Goal: Information Seeking & Learning: Learn about a topic

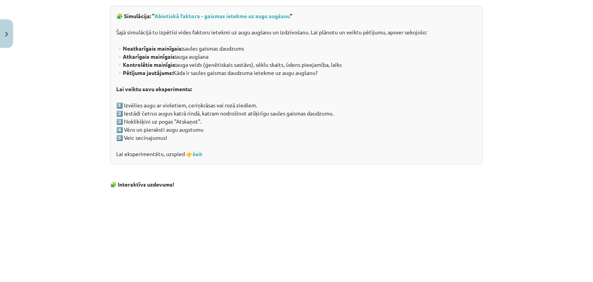
scroll to position [613, 0]
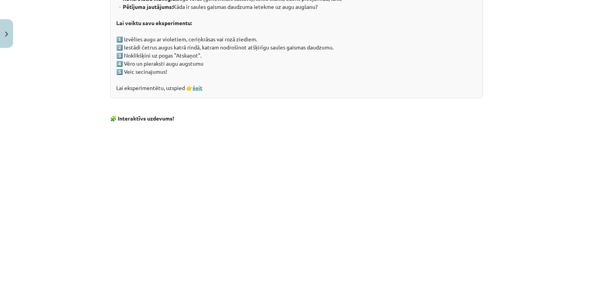
click at [198, 90] on link "šeit" at bounding box center [198, 87] width 10 height 7
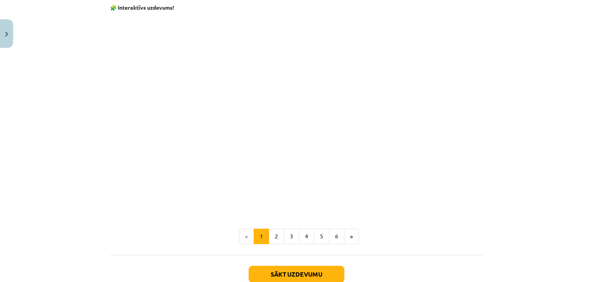
scroll to position [774, 0]
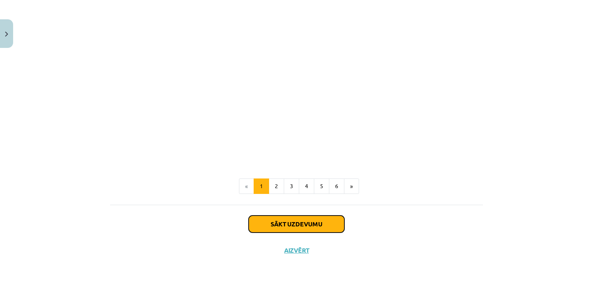
click at [282, 221] on button "Sākt uzdevumu" at bounding box center [297, 223] width 96 height 17
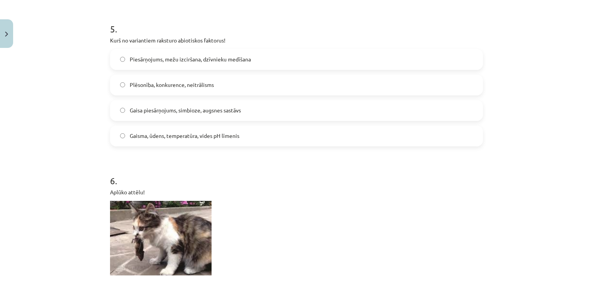
scroll to position [946, 0]
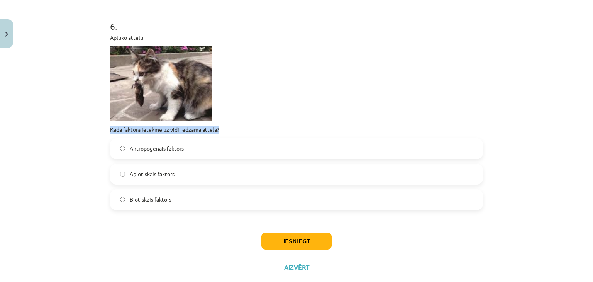
drag, startPoint x: 106, startPoint y: 125, endPoint x: 225, endPoint y: 132, distance: 119.1
copy p "Kāda faktora ietekme uz vidi redzama attēlā?"
click at [244, 123] on div "Aplūko attēlu! Kāda faktora ietekme uz vidi redzama attēlā?" at bounding box center [296, 84] width 373 height 100
click at [140, 203] on label "Biotiskais faktors" at bounding box center [296, 199] width 371 height 19
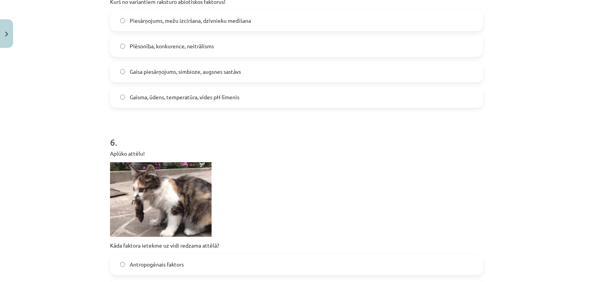
scroll to position [753, 0]
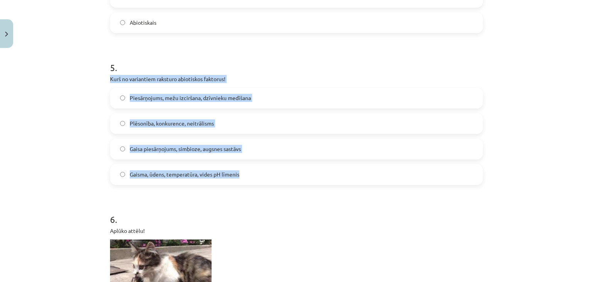
drag, startPoint x: 106, startPoint y: 78, endPoint x: 252, endPoint y: 171, distance: 173.3
copy div "Kurš no variantiem raksturo abiotiskos faktorus! Piesārņojums, mežu izciršana, …"
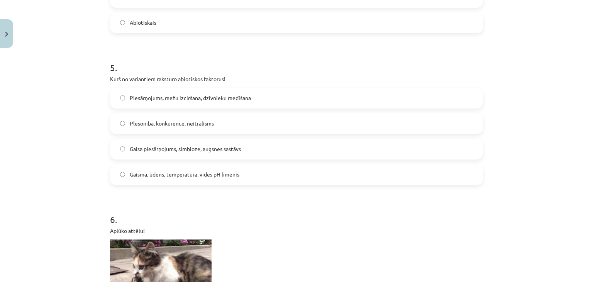
click at [218, 201] on h1 "6 ." at bounding box center [296, 212] width 373 height 24
click at [116, 176] on label "Gaisma, ūdens, temperatūra, vides pH līmenis" at bounding box center [296, 174] width 371 height 19
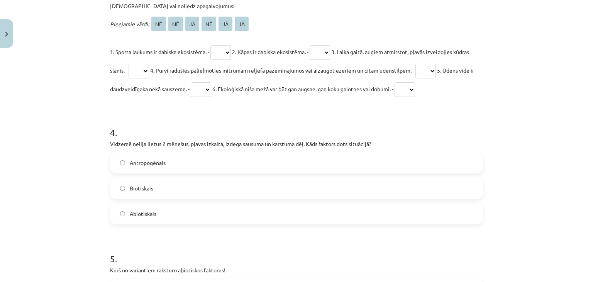
scroll to position [560, 0]
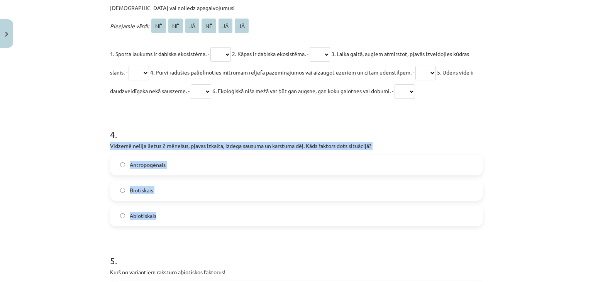
drag, startPoint x: 103, startPoint y: 144, endPoint x: 256, endPoint y: 221, distance: 170.4
click at [256, 221] on div "16 XP Saņemsi Grūts 122 pilda Apraksts Uzdevums Palīdzība 1 . Visu organismu ko…" at bounding box center [296, 78] width 382 height 1175
copy div "Vidzemē nelija lietus 2 mēnešus, pļavas izkalta, izdega sausuma un karstuma dēļ…"
click at [114, 212] on label "Abiotiskais" at bounding box center [296, 215] width 371 height 19
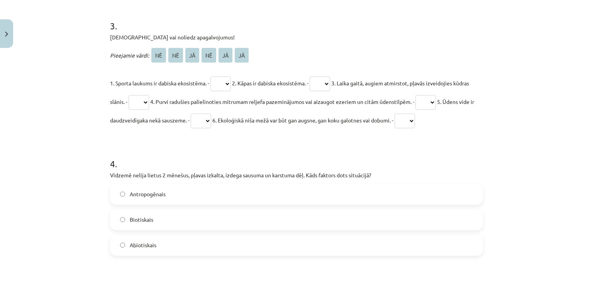
scroll to position [483, 0]
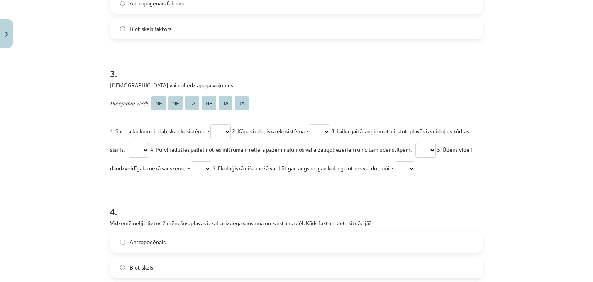
drag, startPoint x: 107, startPoint y: 84, endPoint x: 447, endPoint y: 173, distance: 351.4
click at [447, 173] on div "3 . Apstiprini vai noliedz apagalvojumus! Pieejamie vārdi: NĒ NĒ JĀ NĒ JĀ JĀ 1.…" at bounding box center [296, 116] width 373 height 122
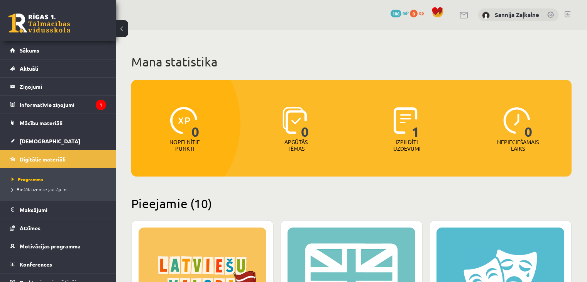
scroll to position [571, 0]
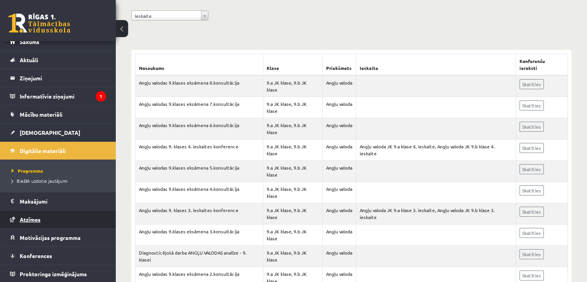
scroll to position [149, 0]
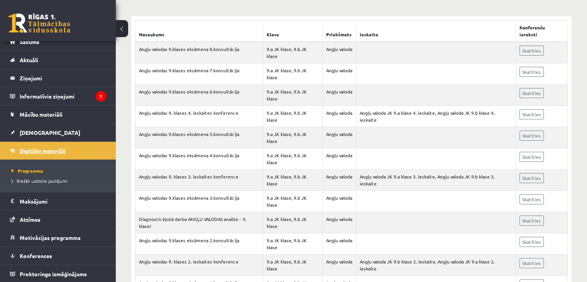
click at [59, 150] on span "Digitālie materiāli" at bounding box center [43, 150] width 46 height 7
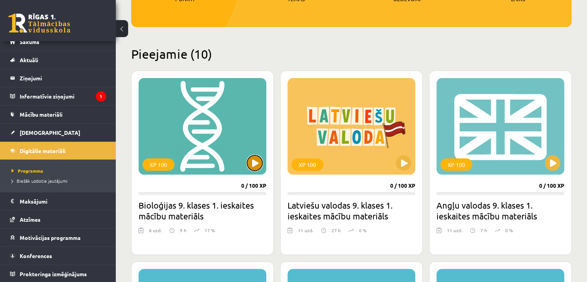
click at [251, 161] on button at bounding box center [254, 162] width 15 height 15
click at [239, 222] on div "XP 100 0 / 100 XP Bioloģijas 9. klases 1. ieskaites mācību materiāls 6 uzd. 9 h…" at bounding box center [202, 163] width 142 height 184
click at [226, 165] on div "XP 100" at bounding box center [203, 126] width 128 height 97
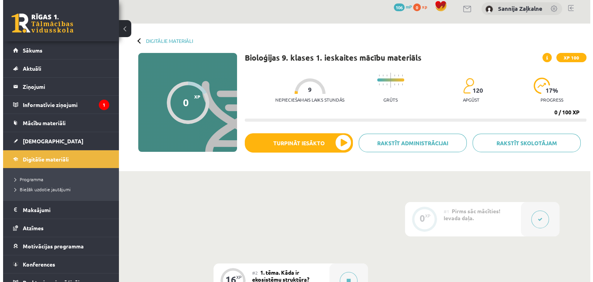
scroll to position [116, 0]
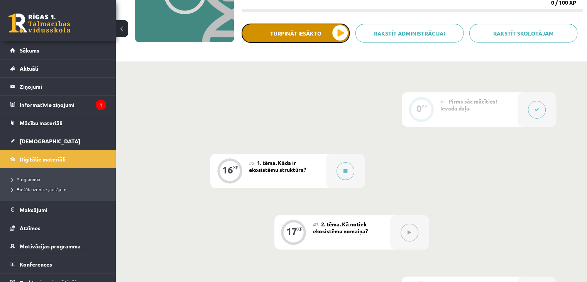
click at [339, 29] on button "Turpināt iesākto" at bounding box center [296, 33] width 108 height 19
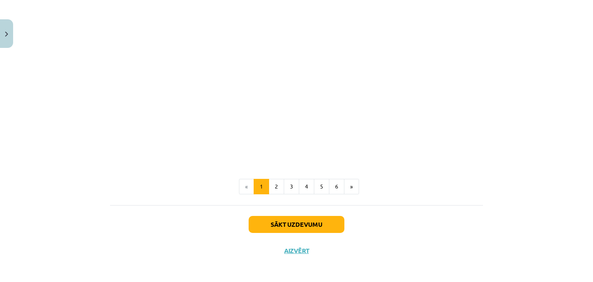
scroll to position [774, 0]
click at [278, 222] on button "Sākt uzdevumu" at bounding box center [297, 223] width 96 height 17
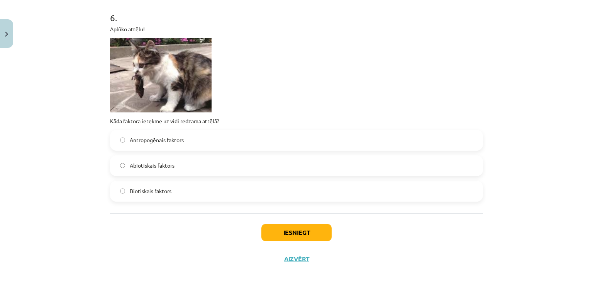
scroll to position [963, 0]
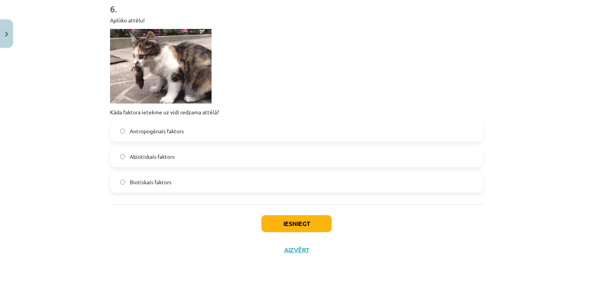
click at [154, 183] on span "Biotiskais faktors" at bounding box center [151, 182] width 42 height 8
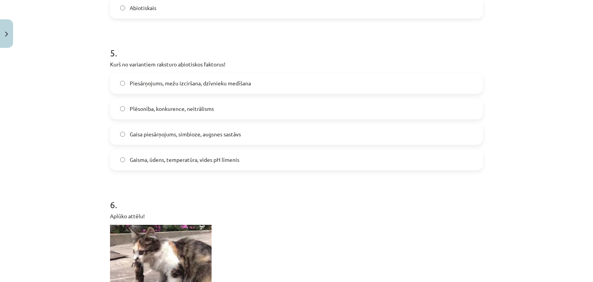
scroll to position [732, 0]
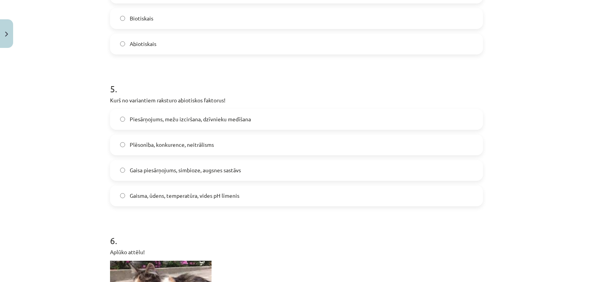
click at [153, 195] on span "Gaisma, ūdens, temperatūra, vides pH līmenis" at bounding box center [185, 196] width 110 height 8
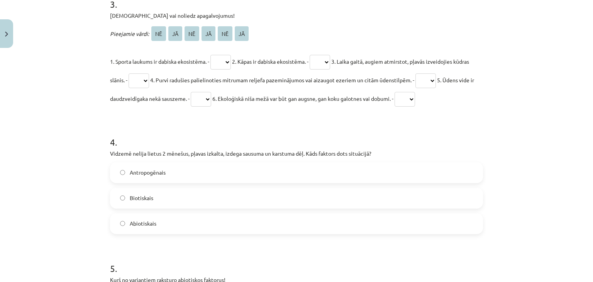
scroll to position [539, 0]
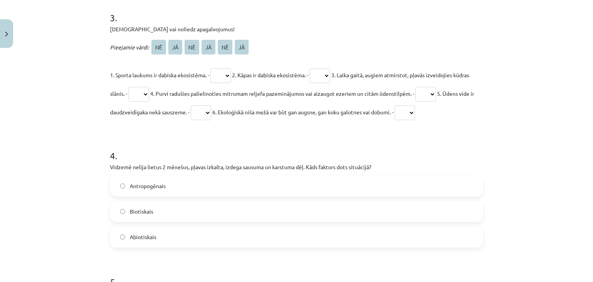
click at [124, 231] on label "Abiotiskais" at bounding box center [296, 236] width 371 height 19
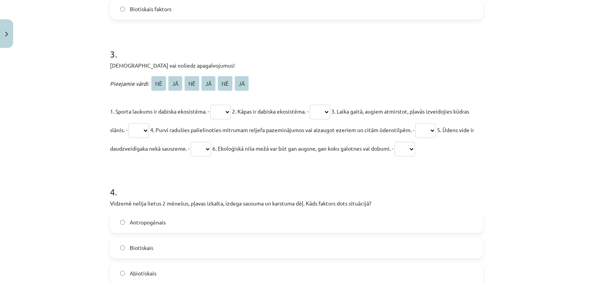
scroll to position [461, 0]
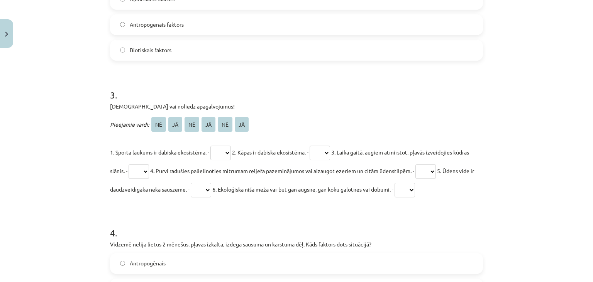
click at [221, 151] on select "** ** ** ** ** **" at bounding box center [220, 153] width 20 height 15
click at [265, 166] on p "1. Sporta laukums ir dabiska ekosistēma. - ** ** ** ** ** ** 2. Kāpas ir dabisk…" at bounding box center [296, 171] width 373 height 56
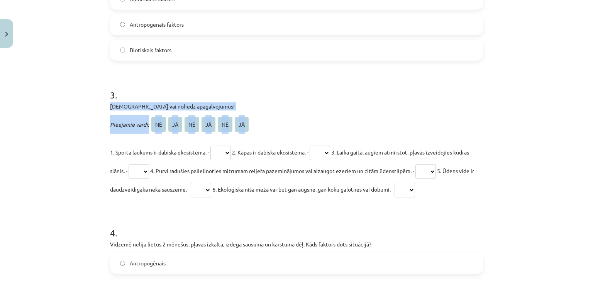
drag, startPoint x: 108, startPoint y: 107, endPoint x: 250, endPoint y: 119, distance: 142.5
click at [250, 119] on div "3 . Apstiprini vai noliedz apagalvojumus! Pieejamie vārdi: NĒ JĀ NĒ JĀ NĒ JĀ 1.…" at bounding box center [296, 137] width 373 height 122
copy div "Apstiprini vai noliedz apagalvojumus! Pieejamie vārdi: NĒ JĀ NĒ JĀ NĒ JĀ"
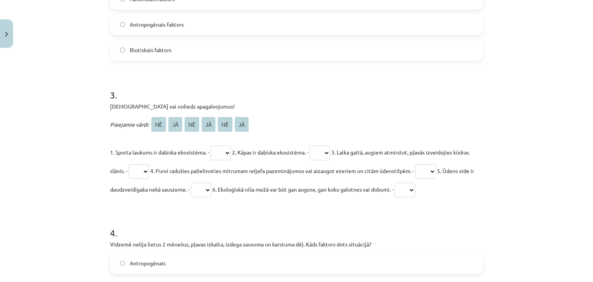
click at [100, 156] on div "Mācību tēma: Bioloģijas 9. klases 1. ieskaites mācību materiāls #2 1. tēma. Kād…" at bounding box center [296, 141] width 593 height 282
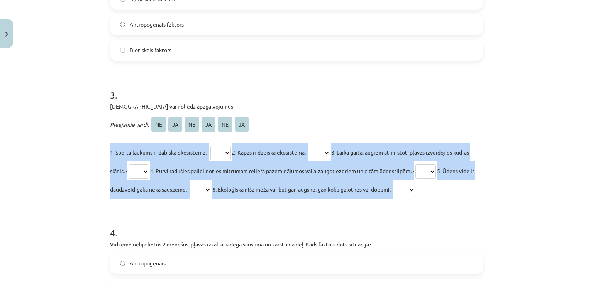
drag, startPoint x: 102, startPoint y: 152, endPoint x: 463, endPoint y: 188, distance: 362.8
click at [463, 188] on div "Mācību tēma: Bioloģijas 9. klases 1. ieskaites mācību materiāls #2 1. tēma. Kād…" at bounding box center [296, 141] width 593 height 282
copy p "1. Sporta laukums ir dabiska ekosistēma. - ** ** ** ** ** ** 2. Kāpas ir dabisk…"
click at [221, 157] on select "** ** ** ** ** **" at bounding box center [220, 153] width 20 height 15
select select "**"
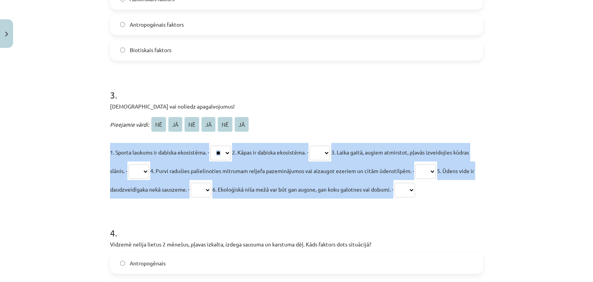
click at [211, 146] on select "** ** ** ** ** **" at bounding box center [220, 153] width 20 height 15
click at [330, 151] on select "** ** ** ** ** **" at bounding box center [320, 153] width 20 height 15
select select "**"
click at [317, 146] on select "** ** ** ** ** **" at bounding box center [320, 153] width 20 height 15
click at [149, 167] on select "** ** ** ** ** **" at bounding box center [139, 171] width 20 height 15
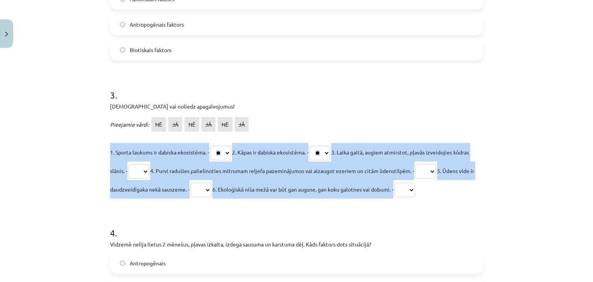
select select "**"
click at [145, 164] on select "** ** ** ** ** **" at bounding box center [139, 171] width 20 height 15
drag, startPoint x: 448, startPoint y: 173, endPoint x: 444, endPoint y: 176, distance: 4.5
click at [436, 173] on select "** ** ** ** ** **" at bounding box center [425, 171] width 20 height 15
click at [436, 164] on select "** ** ** ** ** **" at bounding box center [425, 171] width 20 height 15
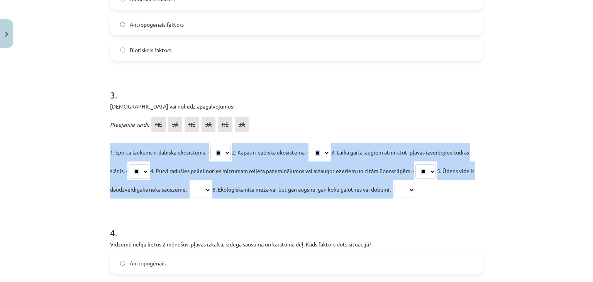
click at [436, 173] on select "** ** ** ** ** **" at bounding box center [425, 171] width 20 height 15
select select "**"
click at [436, 164] on select "** ** ** ** ** **" at bounding box center [425, 171] width 20 height 15
click at [211, 189] on select "** ** ** ** ** **" at bounding box center [201, 190] width 20 height 15
select select "**"
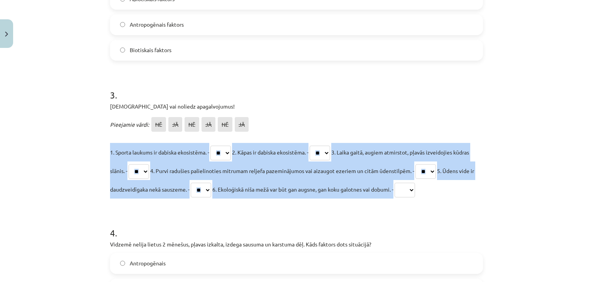
click at [211, 183] on select "** ** ** ** ** **" at bounding box center [201, 190] width 20 height 15
click at [415, 190] on select "** ** ** ** ** **" at bounding box center [405, 190] width 20 height 15
select select "**"
click at [415, 183] on select "** ** ** ** ** **" at bounding box center [405, 190] width 20 height 15
click at [581, 154] on div "Mācību tēma: Bioloģijas 9. klases 1. ieskaites mācību materiāls #2 1. tēma. Kād…" at bounding box center [296, 141] width 593 height 282
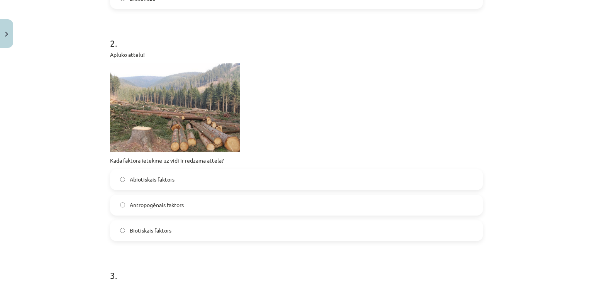
scroll to position [268, 0]
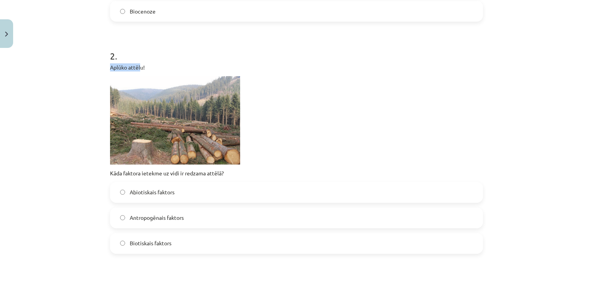
drag, startPoint x: 99, startPoint y: 67, endPoint x: 134, endPoint y: 68, distance: 34.8
click at [136, 68] on div "Mācību tēma: Bioloģijas 9. klases 1. ieskaites mācību materiāls #2 1. tēma. Kād…" at bounding box center [296, 141] width 593 height 282
click at [197, 67] on p "Aplūko attēlu!" at bounding box center [296, 67] width 373 height 8
click at [142, 100] on img at bounding box center [175, 120] width 130 height 88
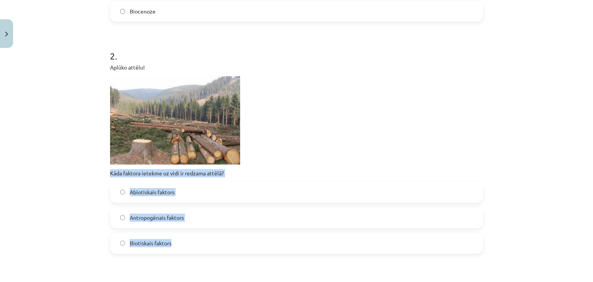
drag, startPoint x: 100, startPoint y: 175, endPoint x: 246, endPoint y: 246, distance: 162.5
click at [246, 246] on div "Mācību tēma: Bioloģijas 9. klases 1. ieskaites mācību materiāls #2 1. tēma. Kād…" at bounding box center [296, 141] width 593 height 282
copy div "Kāda faktora ietekme uz vidi ir redzama attēlā? Abiotiskais faktors Antropogēna…"
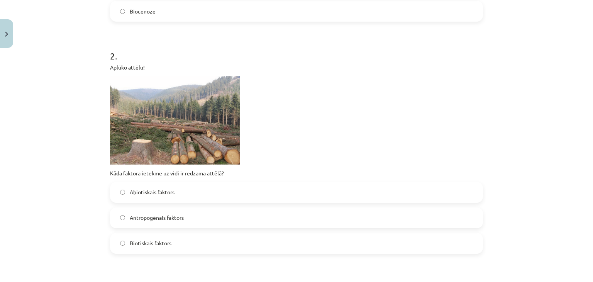
click at [301, 144] on p at bounding box center [296, 120] width 373 height 88
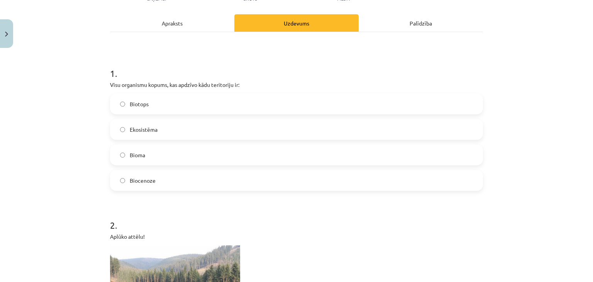
scroll to position [75, 0]
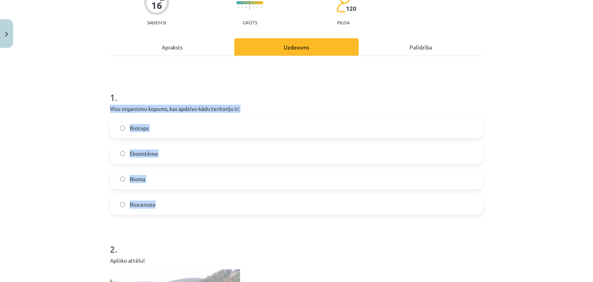
drag, startPoint x: 98, startPoint y: 105, endPoint x: 200, endPoint y: 197, distance: 138.1
click at [200, 197] on div "Mācību tēma: Bioloģijas 9. klases 1. ieskaites mācību materiāls #2 1. tēma. Kād…" at bounding box center [296, 141] width 593 height 282
copy div "Visu organismu kopums, kas apdzīvo kādu teritoriju ir: Biotops Ekosistēma Bioma…"
click at [63, 127] on div "Mācību tēma: Bioloģijas 9. klases 1. ieskaites mācību materiāls #2 1. tēma. Kād…" at bounding box center [296, 141] width 593 height 282
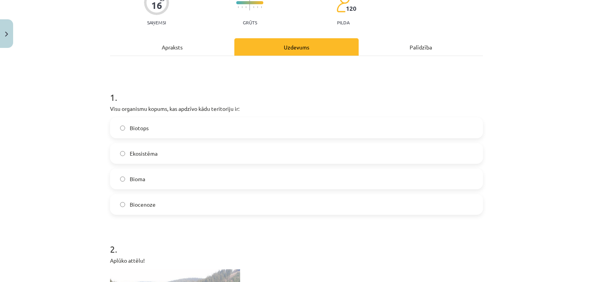
click at [114, 204] on label "Biocenoze" at bounding box center [296, 204] width 371 height 19
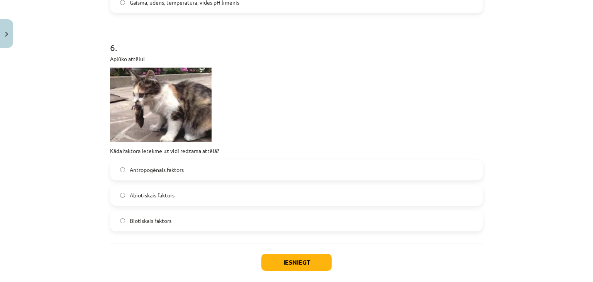
scroll to position [963, 0]
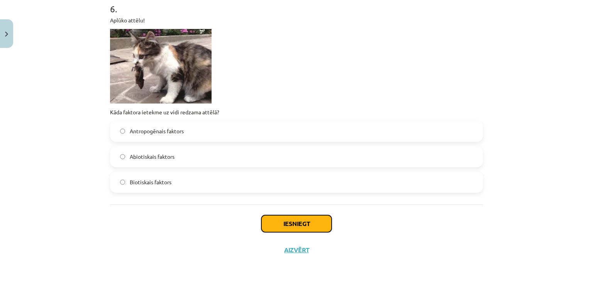
drag, startPoint x: 285, startPoint y: 215, endPoint x: 287, endPoint y: 221, distance: 6.4
click at [286, 219] on button "Iesniegt" at bounding box center [296, 223] width 70 height 17
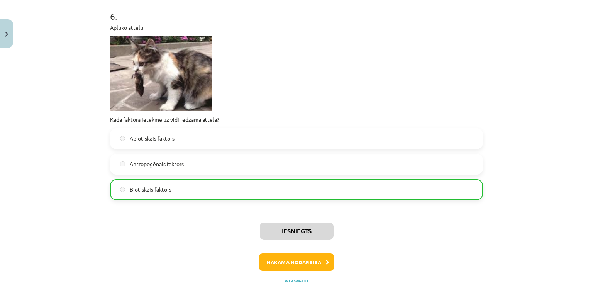
scroll to position [988, 0]
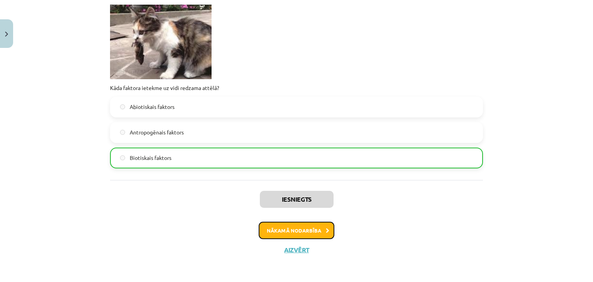
click at [308, 232] on button "Nākamā nodarbība" at bounding box center [297, 231] width 76 height 18
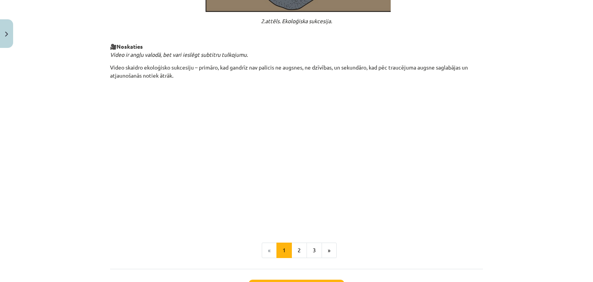
scroll to position [817, 0]
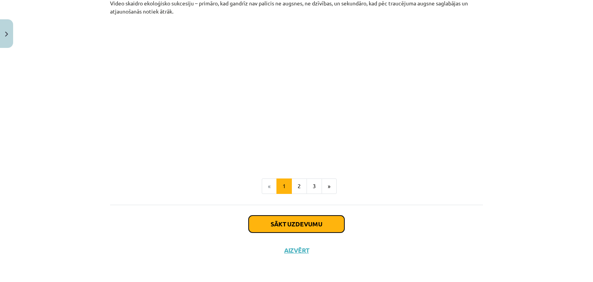
click at [299, 221] on button "Sākt uzdevumu" at bounding box center [297, 223] width 96 height 17
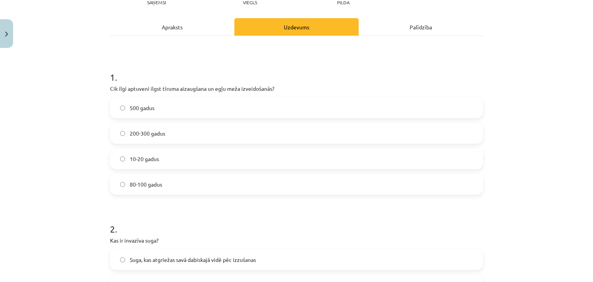
scroll to position [97, 0]
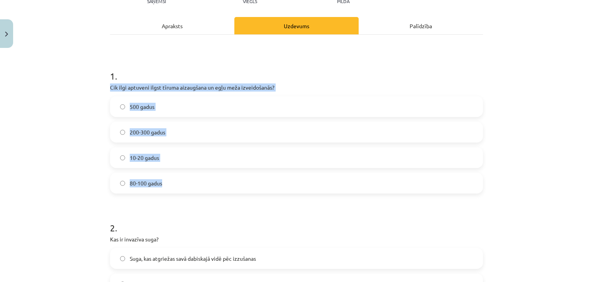
drag, startPoint x: 130, startPoint y: 81, endPoint x: 244, endPoint y: 181, distance: 151.3
click at [244, 181] on div "Mācību tēma: Bioloģijas 9. klases 1. ieskaites mācību materiāls #3 2. tēma. Kā …" at bounding box center [296, 141] width 593 height 282
copy div "Cik ilgi aptuveni ilgst tīruma aizaugšana un egļu meža izveidošanās? 500 gadus …"
click at [90, 111] on div "Mācību tēma: Bioloģijas 9. klases 1. ieskaites mācību materiāls #3 2. tēma. Kā …" at bounding box center [296, 141] width 593 height 282
click at [92, 150] on div "Mācību tēma: Bioloģijas 9. klases 1. ieskaites mācību materiāls #3 2. tēma. Kā …" at bounding box center [296, 141] width 593 height 282
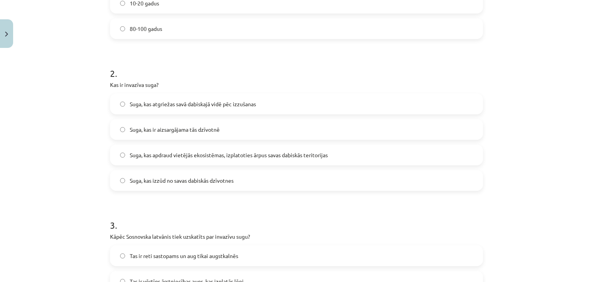
scroll to position [290, 0]
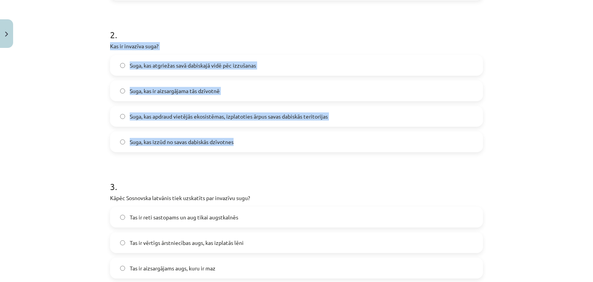
drag, startPoint x: 105, startPoint y: 46, endPoint x: 260, endPoint y: 139, distance: 180.5
click at [260, 139] on div "Mācību tēma: Bioloģijas 9. klases 1. ieskaites mācību materiāls #3 2. tēma. Kā …" at bounding box center [296, 141] width 593 height 282
copy div "Kas ir invazīva suga? Suga, kas atgriežas savā dabiskajā vidē pēc izzušanas Sug…"
click at [25, 97] on div "Mācību tēma: Bioloģijas 9. klases 1. ieskaites mācību materiāls #3 2. tēma. Kā …" at bounding box center [296, 141] width 593 height 282
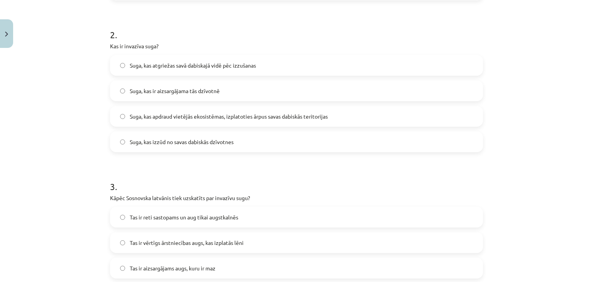
click at [124, 118] on label "Suga, kas apdraud vietējās ekosistēmas, izplatoties ārpus savas dabiskās terito…" at bounding box center [296, 116] width 371 height 19
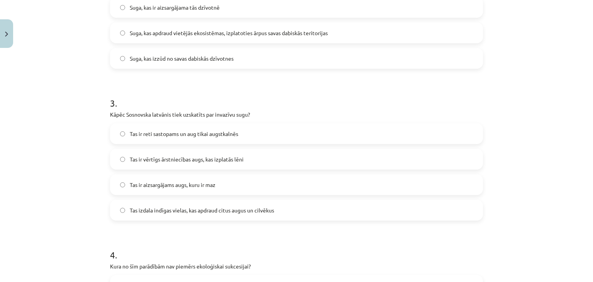
scroll to position [444, 0]
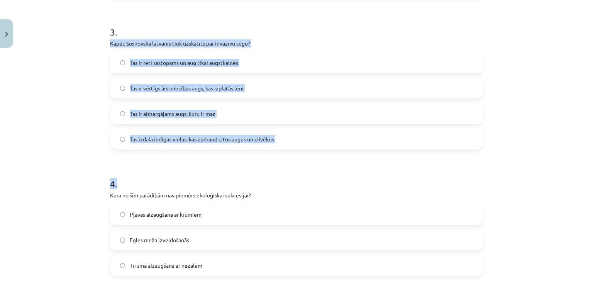
drag, startPoint x: 103, startPoint y: 42, endPoint x: 301, endPoint y: 150, distance: 225.7
click at [301, 150] on div "Mācību tēma: Bioloģijas 9. klases 1. ieskaites mācību materiāls #3 2. tēma. Kā …" at bounding box center [296, 141] width 593 height 282
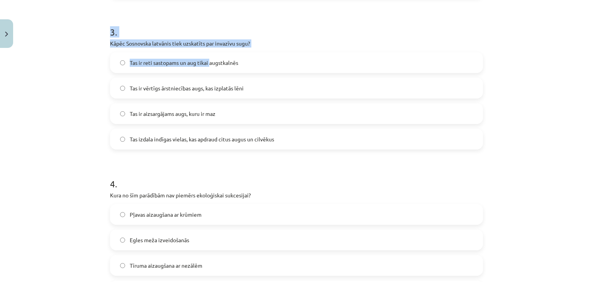
drag, startPoint x: 94, startPoint y: 35, endPoint x: 208, endPoint y: 50, distance: 115.3
click at [208, 50] on div "Mācību tēma: Bioloģijas 9. klases 1. ieskaites mācību materiāls #3 2. tēma. Kā …" at bounding box center [296, 141] width 593 height 282
click at [26, 64] on div "Mācību tēma: Bioloģijas 9. klases 1. ieskaites mācību materiāls #3 2. tēma. Kā …" at bounding box center [296, 141] width 593 height 282
click at [84, 54] on div "Mācību tēma: Bioloģijas 9. klases 1. ieskaites mācību materiāls #3 2. tēma. Kā …" at bounding box center [296, 141] width 593 height 282
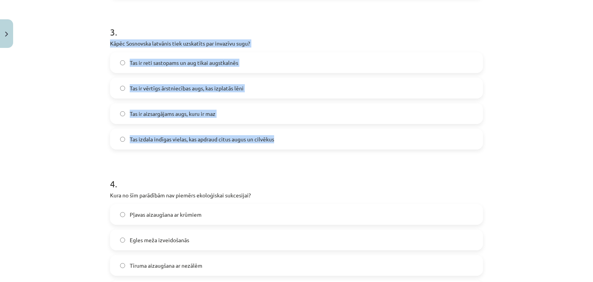
drag, startPoint x: 128, startPoint y: 48, endPoint x: 281, endPoint y: 138, distance: 177.8
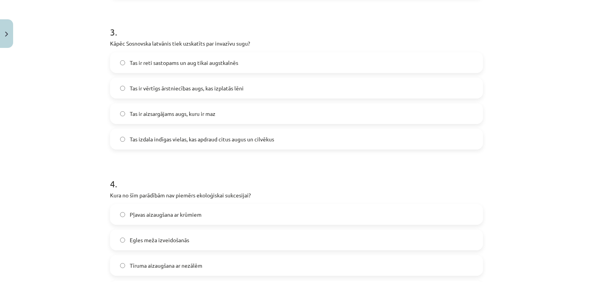
click at [115, 135] on label "Tas izdala indīgas vielas, kas apdraud citus augus un cilvēkus" at bounding box center [296, 138] width 371 height 19
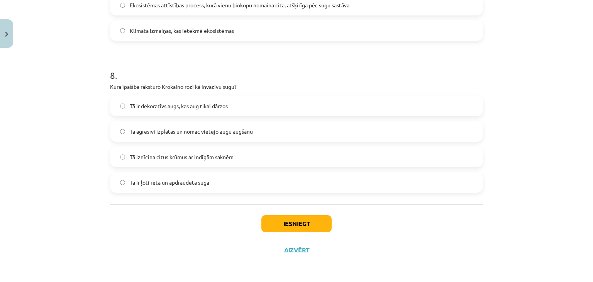
scroll to position [1160, 0]
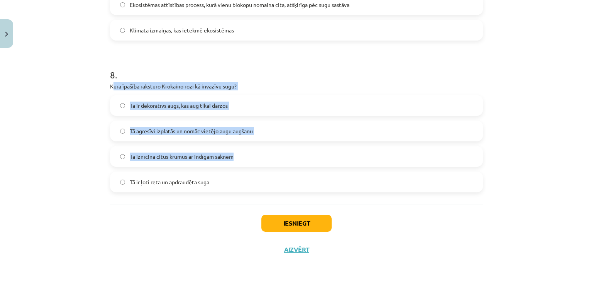
drag, startPoint x: 110, startPoint y: 86, endPoint x: 132, endPoint y: 136, distance: 53.8
click at [263, 159] on div "8 . Kura īpašība raksturo Krokaino rozi kā invazīvu sugu? Tā ir dekoratīvs augs…" at bounding box center [296, 124] width 373 height 136
click at [90, 99] on div "Mācību tēma: Bioloģijas 9. klases 1. ieskaites mācību materiāls #3 2. tēma. Kā …" at bounding box center [296, 141] width 593 height 282
drag, startPoint x: 102, startPoint y: 88, endPoint x: 248, endPoint y: 187, distance: 176.0
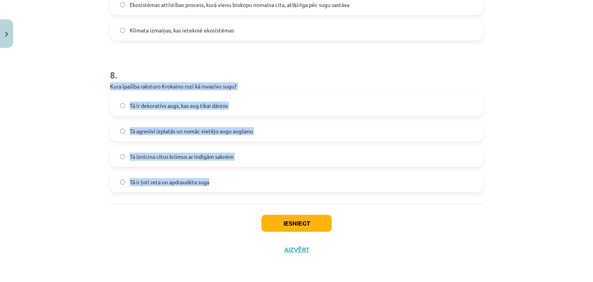
copy div "Kura īpašība raksturo Krokaino rozi kā invazīvu sugu? Tā ir dekoratīvs augs, ka…"
click at [85, 160] on div "Mācību tēma: Bioloģijas 9. klases 1. ieskaites mācību materiāls #3 2. tēma. Kā …" at bounding box center [296, 141] width 593 height 282
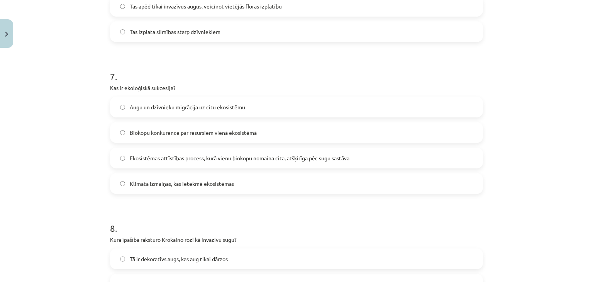
scroll to position [1006, 0]
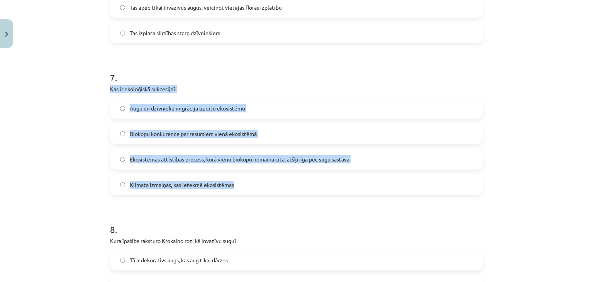
drag, startPoint x: 110, startPoint y: 88, endPoint x: 276, endPoint y: 178, distance: 189.2
click at [276, 178] on div "Mācību tēma: Bioloģijas 9. klases 1. ieskaites mācību materiāls #3 2. tēma. Kā …" at bounding box center [296, 141] width 593 height 282
copy div "Kas ir ekoloģiskā sukcesija? Augu un dzīvnieku migrācija uz citu ekosistēmu Bio…"
click at [71, 167] on div "Mācību tēma: Bioloģijas 9. klases 1. ieskaites mācību materiāls #3 2. tēma. Kā …" at bounding box center [296, 141] width 593 height 282
click at [91, 120] on div "Mācību tēma: Bioloģijas 9. klases 1. ieskaites mācību materiāls #3 2. tēma. Kā …" at bounding box center [296, 141] width 593 height 282
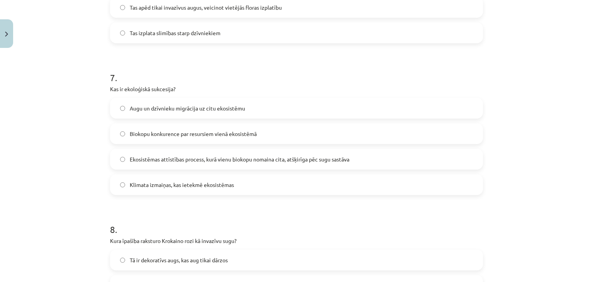
click at [119, 155] on label "Ekosistēmas attīstības process, kurā vienu biokopu nomaina cita, atšķirīga pēc …" at bounding box center [296, 158] width 371 height 19
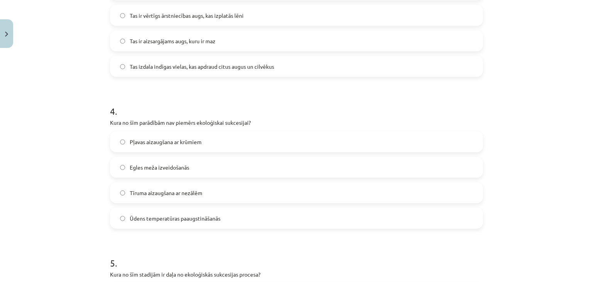
scroll to position [581, 0]
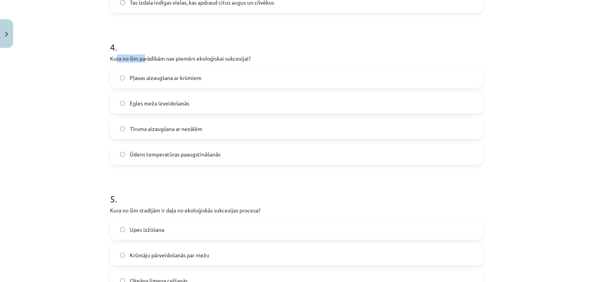
drag, startPoint x: 115, startPoint y: 58, endPoint x: 144, endPoint y: 58, distance: 28.6
click at [144, 58] on p "Kura no šīm parādībām nav piemērs ekoloģiskai sukcesijai?" at bounding box center [296, 58] width 373 height 8
drag, startPoint x: 32, startPoint y: 76, endPoint x: 139, endPoint y: 41, distance: 111.6
click at [38, 74] on div "Mācību tēma: Bioloģijas 9. klases 1. ieskaites mācību materiāls #3 2. tēma. Kā …" at bounding box center [296, 141] width 593 height 282
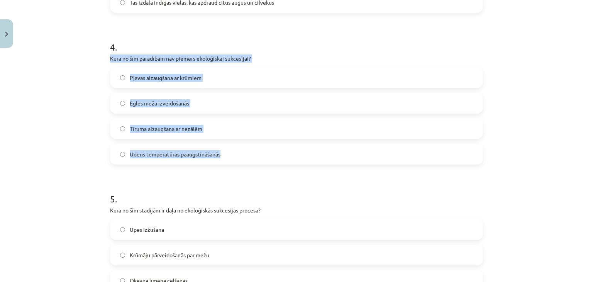
drag, startPoint x: 108, startPoint y: 60, endPoint x: 274, endPoint y: 147, distance: 187.7
click at [274, 147] on div "4 . Kura no šīm parādībām nav piemērs ekoloģiskai sukcesijai? Pļavas aizaugšana…" at bounding box center [296, 96] width 373 height 136
copy div "Kura no šīm parādībām nav piemērs ekoloģiskai sukcesijai? Pļavas aizaugšana ar …"
click at [96, 98] on div "Mācību tēma: Bioloģijas 9. klases 1. ieskaites mācību materiāls #3 2. tēma. Kā …" at bounding box center [296, 141] width 593 height 282
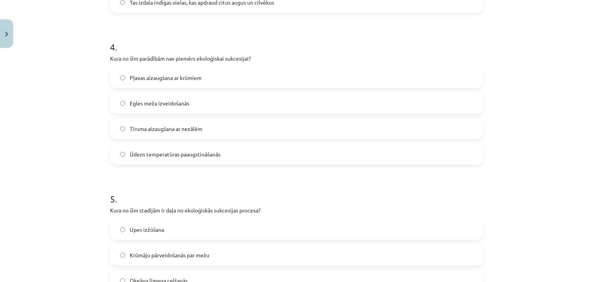
click at [124, 153] on label "Ūdens temperatūras paaugstināšanās" at bounding box center [296, 153] width 371 height 19
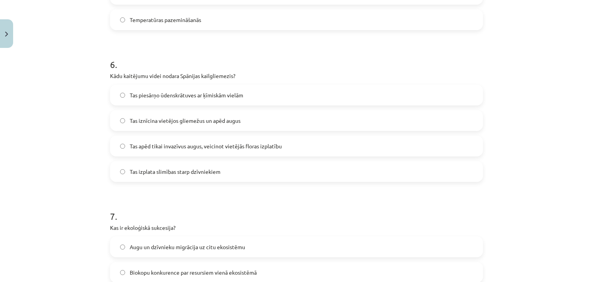
scroll to position [890, 0]
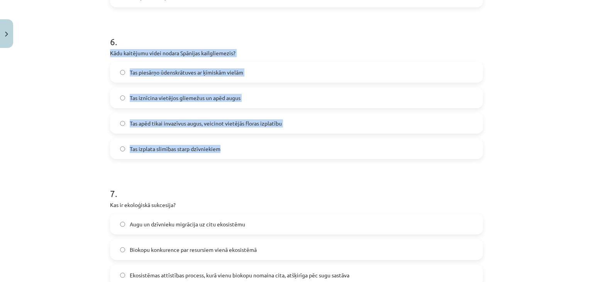
drag, startPoint x: 96, startPoint y: 47, endPoint x: 266, endPoint y: 148, distance: 197.4
click at [266, 148] on div "Mācību tēma: Bioloģijas 9. klases 1. ieskaites mācību materiāls #3 2. tēma. Kā …" at bounding box center [296, 141] width 593 height 282
copy div "Kādu kaitējumu videi nodara Spānijas kailgliemezis? Tas piesārņo ūdenskrātuves …"
click at [91, 152] on div "Mācību tēma: Bioloģijas 9. klases 1. ieskaites mācību materiāls #3 2. tēma. Kā …" at bounding box center [296, 141] width 593 height 282
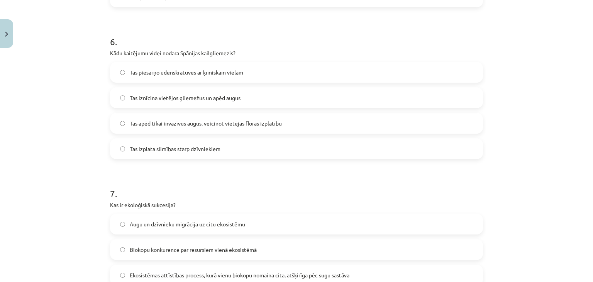
click at [122, 93] on label "Tas iznīcina vietējos gliemežus un apēd augus" at bounding box center [296, 97] width 371 height 19
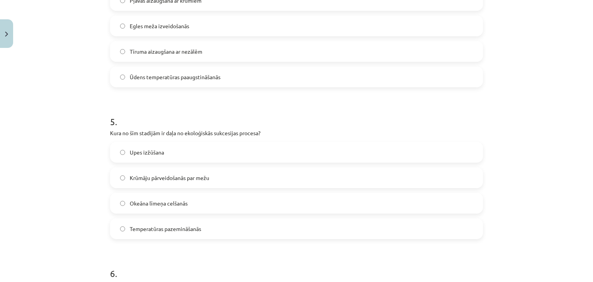
scroll to position [658, 0]
drag, startPoint x: 100, startPoint y: 137, endPoint x: 195, endPoint y: 111, distance: 97.9
click at [189, 130] on div "Mācību tēma: Bioloģijas 9. klases 1. ieskaites mācību materiāls #3 2. tēma. Kā …" at bounding box center [296, 141] width 593 height 282
click at [194, 109] on h1 "5 ." at bounding box center [296, 115] width 373 height 24
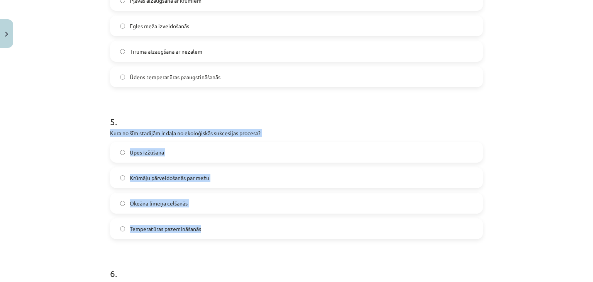
drag, startPoint x: 104, startPoint y: 133, endPoint x: 259, endPoint y: 223, distance: 179.6
click at [259, 223] on div "17 XP Saņemsi Viegls 120 pilda Apraksts Uzdevums Palīdzība 1 . Cik ilgi aptuven…" at bounding box center [296, 78] width 382 height 1371
click at [88, 128] on div "Mācību tēma: Bioloģijas 9. klases 1. ieskaites mācību materiāls #3 2. tēma. Kā …" at bounding box center [296, 141] width 593 height 282
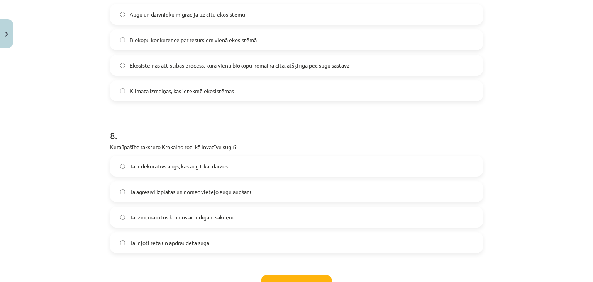
scroll to position [1160, 0]
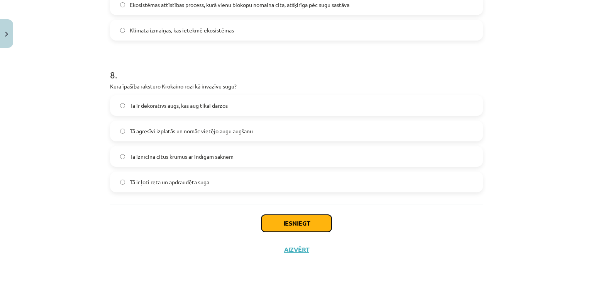
click at [275, 223] on button "Iesniegt" at bounding box center [296, 223] width 70 height 17
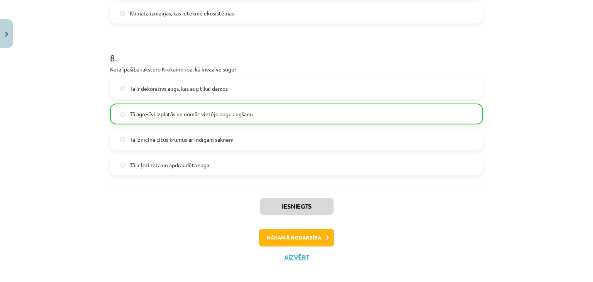
scroll to position [1184, 0]
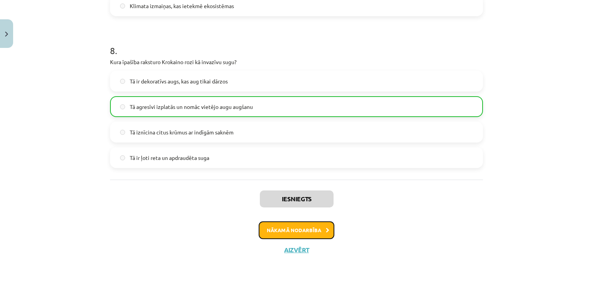
click at [300, 229] on button "Nākamā nodarbība" at bounding box center [297, 230] width 76 height 18
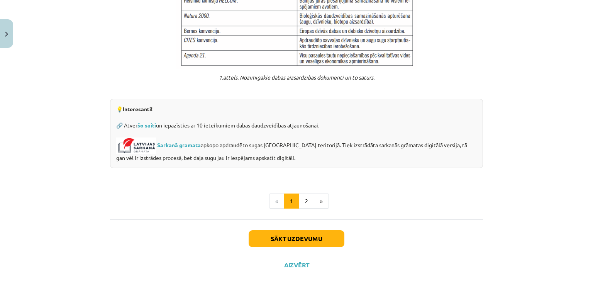
scroll to position [624, 0]
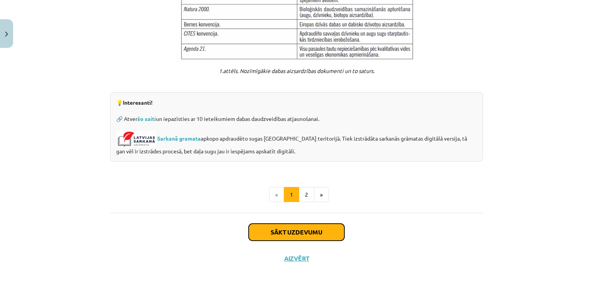
click at [293, 227] on button "Sākt uzdevumu" at bounding box center [297, 232] width 96 height 17
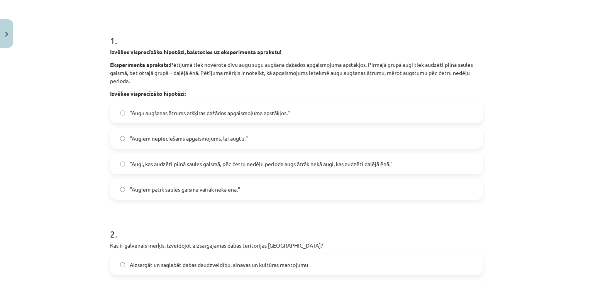
scroll to position [82, 0]
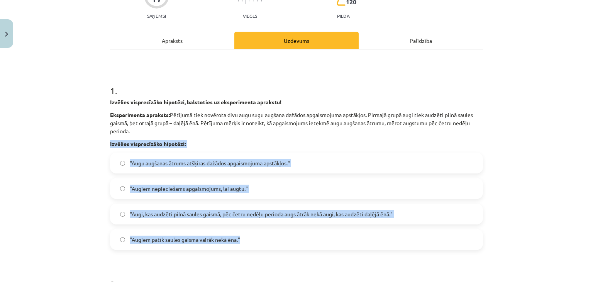
drag, startPoint x: 105, startPoint y: 143, endPoint x: 296, endPoint y: 237, distance: 212.9
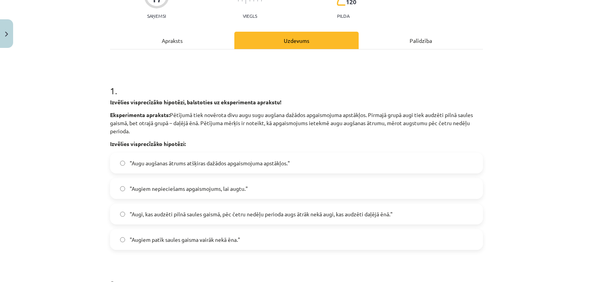
click at [192, 130] on p "Eksperimenta apraksts: Pētījumā tiek novērota divu augu sugu augšana dažādos ap…" at bounding box center [296, 123] width 373 height 24
drag, startPoint x: 103, startPoint y: 112, endPoint x: 142, endPoint y: 129, distance: 42.9
click at [95, 123] on div "Mācību tēma: Bioloģijas 9. klases 1. ieskaites mācību materiāls #4 3. tēma. Kāp…" at bounding box center [296, 141] width 593 height 282
click at [74, 147] on div "Mācību tēma: Bioloģijas 9. klases 1. ieskaites mācību materiāls #4 3. tēma. Kāp…" at bounding box center [296, 141] width 593 height 282
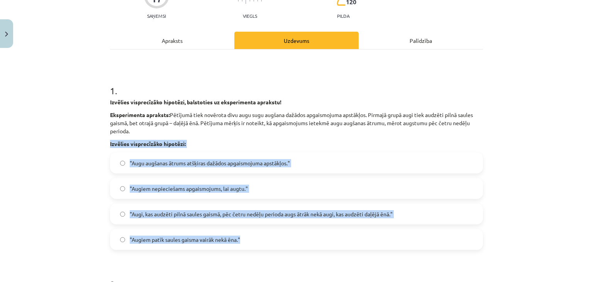
drag, startPoint x: 98, startPoint y: 142, endPoint x: 287, endPoint y: 232, distance: 209.2
click at [287, 232] on div "Mācību tēma: Bioloģijas 9. klases 1. ieskaites mācību materiāls #4 3. tēma. Kāp…" at bounding box center [296, 141] width 593 height 282
click at [27, 171] on div "Mācību tēma: Bioloģijas 9. klases 1. ieskaites mācību materiāls #4 3. tēma. Kāp…" at bounding box center [296, 141] width 593 height 282
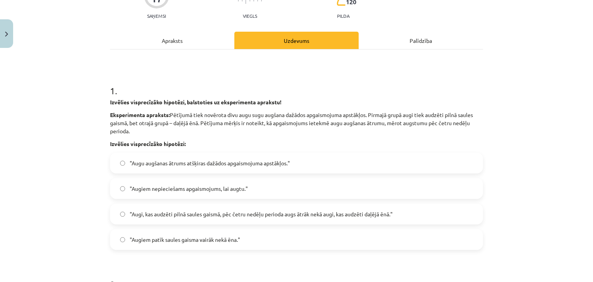
click at [123, 163] on label ""Augu augšanas ātrums atšķiras dažādos apgaismojuma apstākļos."" at bounding box center [296, 162] width 371 height 19
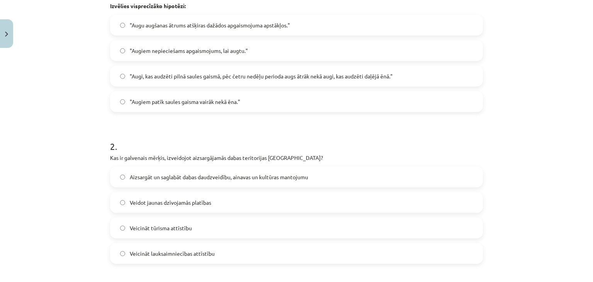
scroll to position [275, 0]
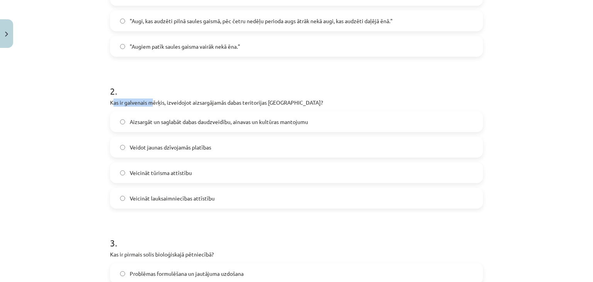
drag, startPoint x: 109, startPoint y: 100, endPoint x: 151, endPoint y: 104, distance: 42.0
click at [151, 104] on p "Kas ir galvenais mērķis, izveidojot aizsargājamās dabas teritorijas Latvijā?" at bounding box center [296, 102] width 373 height 8
click at [84, 118] on div "Mācību tēma: Bioloģijas 9. klases 1. ieskaites mācību materiāls #4 3. tēma. Kāp…" at bounding box center [296, 141] width 593 height 282
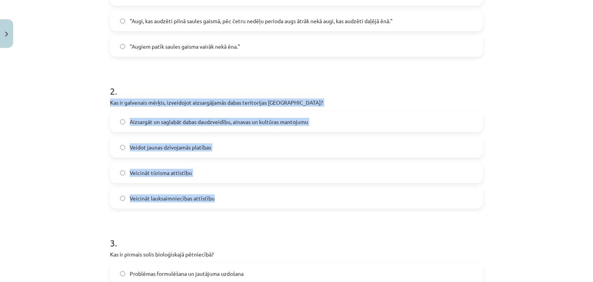
drag, startPoint x: 107, startPoint y: 102, endPoint x: 281, endPoint y: 205, distance: 202.7
click at [281, 205] on div "2 . Kas ir galvenais mērķis, izveidojot aizsargājamās dabas teritorijas Latvijā…" at bounding box center [296, 140] width 373 height 136
click at [78, 184] on div "Mācību tēma: Bioloģijas 9. klases 1. ieskaites mācību materiāls #4 3. tēma. Kāp…" at bounding box center [296, 141] width 593 height 282
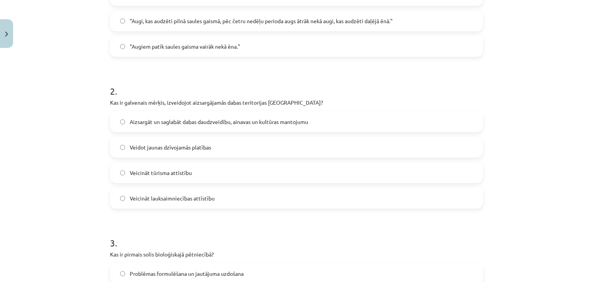
click at [125, 121] on label "Aizsargāt un saglabāt dabas daudzveidību, ainavas un kultūras mantojumu" at bounding box center [296, 121] width 371 height 19
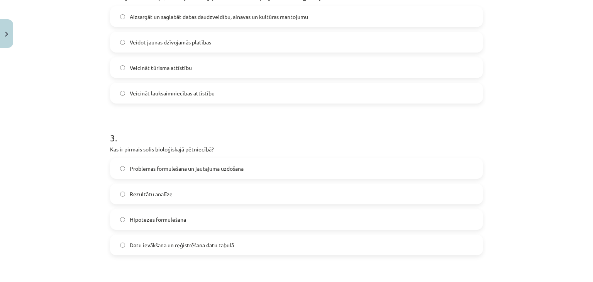
scroll to position [468, 0]
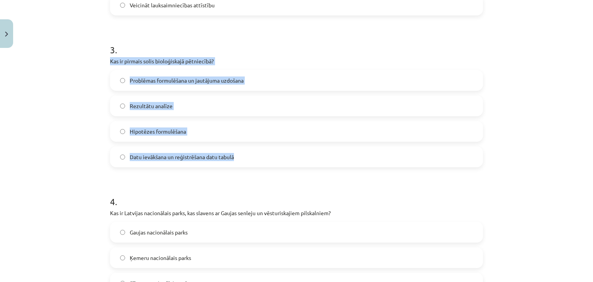
drag, startPoint x: 97, startPoint y: 57, endPoint x: 269, endPoint y: 154, distance: 197.8
click at [269, 154] on div "Mācību tēma: Bioloģijas 9. klases 1. ieskaites mācību materiāls #4 3. tēma. Kāp…" at bounding box center [296, 141] width 593 height 282
click at [91, 111] on div "Mācību tēma: Bioloģijas 9. klases 1. ieskaites mācību materiāls #4 3. tēma. Kāp…" at bounding box center [296, 141] width 593 height 282
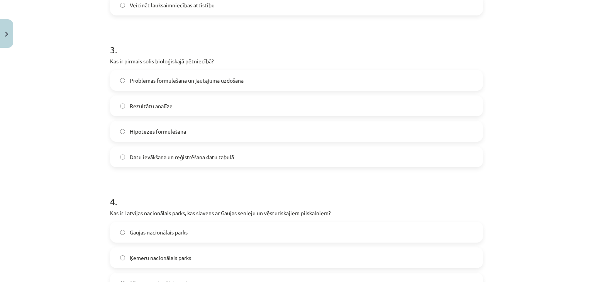
click at [118, 86] on label "Problēmas formulēšana un jautājuma uzdošana" at bounding box center [296, 80] width 371 height 19
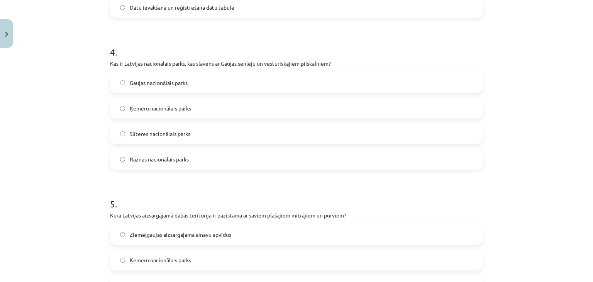
scroll to position [622, 0]
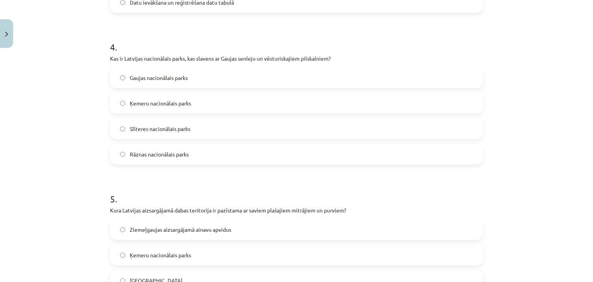
drag, startPoint x: 104, startPoint y: 58, endPoint x: 332, endPoint y: 50, distance: 228.7
click at [332, 50] on div "17 XP Saņemsi Viegls 120 pilda Apraksts Uzdevums Palīdzība 1 . Izvēlies visprec…" at bounding box center [296, 135] width 382 height 1413
click at [358, 54] on p "Kas ir Latvijas nacionālais parks, kas slavens ar Gaujas senleju un vēsturiskaj…" at bounding box center [296, 58] width 373 height 8
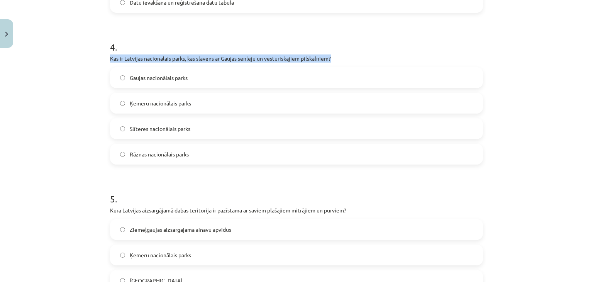
drag, startPoint x: 106, startPoint y: 59, endPoint x: 349, endPoint y: 59, distance: 242.9
click at [349, 59] on div "17 XP Saņemsi Viegls 120 pilda Apraksts Uzdevums Palīdzība 1 . Izvēlies visprec…" at bounding box center [296, 135] width 382 height 1413
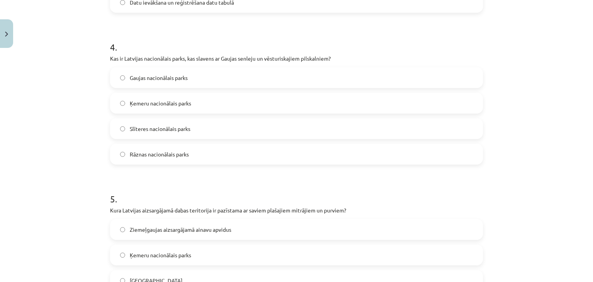
click at [73, 94] on div "Mācību tēma: Bioloģijas 9. klases 1. ieskaites mācību materiāls #4 3. tēma. Kāp…" at bounding box center [296, 141] width 593 height 282
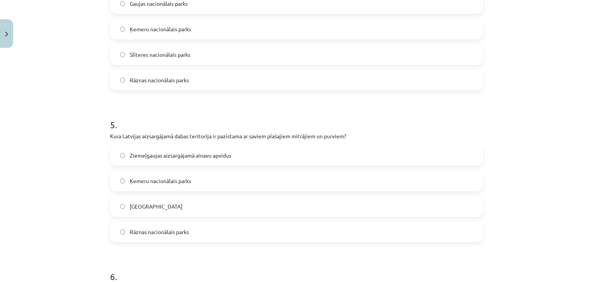
scroll to position [700, 0]
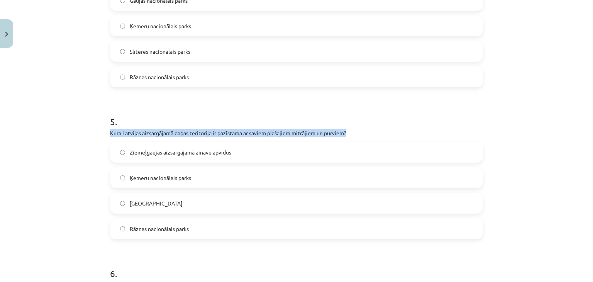
drag, startPoint x: 107, startPoint y: 131, endPoint x: 375, endPoint y: 129, distance: 268.8
click at [375, 129] on div "17 XP Saņemsi Viegls 120 pilda Apraksts Uzdevums Palīdzība 1 . Izvēlies visprec…" at bounding box center [296, 58] width 382 height 1413
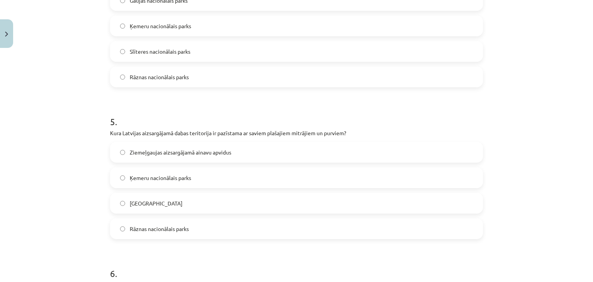
click at [39, 110] on div "Mācību tēma: Bioloģijas 9. klases 1. ieskaites mācību materiāls #4 3. tēma. Kāp…" at bounding box center [296, 141] width 593 height 282
click at [116, 148] on label "Ziemeļgaujas aizsargājamā ainavu apvidus" at bounding box center [296, 151] width 371 height 19
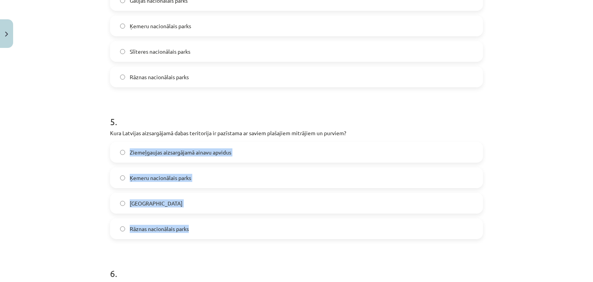
drag, startPoint x: 128, startPoint y: 150, endPoint x: 207, endPoint y: 217, distance: 104.1
click at [207, 217] on div "Ziemeļgaujas aizsargājamā ainavu apvidus Ķemeru nacionālais parks Papes dabas p…" at bounding box center [296, 190] width 373 height 97
click at [122, 176] on label "Ķemeru nacionālais parks" at bounding box center [296, 177] width 371 height 19
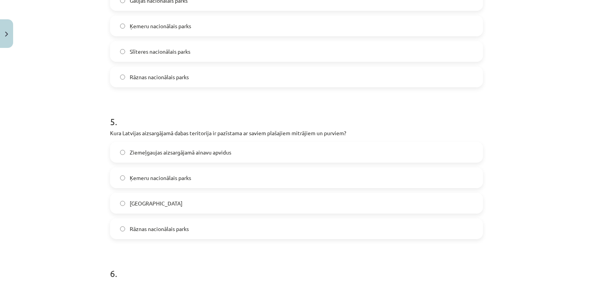
click at [205, 102] on form "1 . Izvēlies visprecīzāko hipotēzi, balstoties uz eksperimenta aprakstu! Eksper…" at bounding box center [296, 74] width 373 height 1240
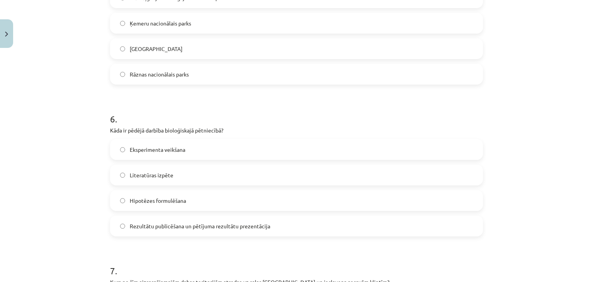
scroll to position [970, 0]
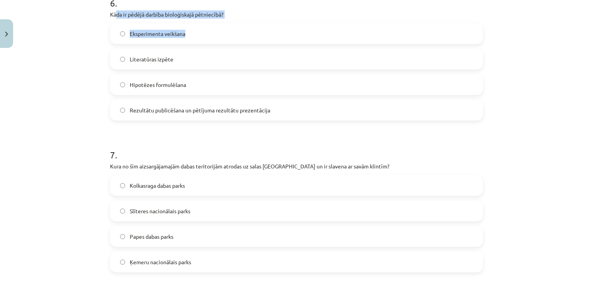
drag, startPoint x: 112, startPoint y: 14, endPoint x: 189, endPoint y: 20, distance: 77.1
click at [189, 20] on div "6 . Kāda ir pēdējā darbība bioloģiskajā pētniecībā? Eksperimenta veikšana Liter…" at bounding box center [296, 52] width 373 height 136
click at [98, 20] on div "Mācību tēma: Bioloģijas 9. klases 1. ieskaites mācību materiāls #4 3. tēma. Kāp…" at bounding box center [296, 141] width 593 height 282
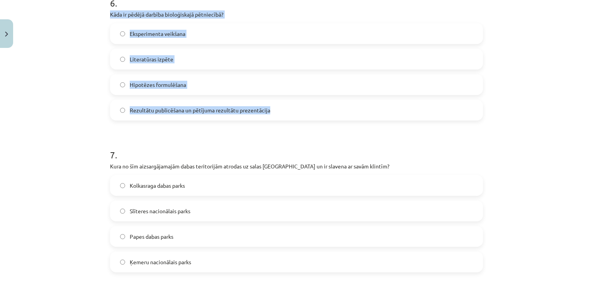
drag, startPoint x: 100, startPoint y: 14, endPoint x: 268, endPoint y: 103, distance: 190.9
click at [268, 103] on div "Mācību tēma: Bioloģijas 9. klases 1. ieskaites mācību materiāls #4 3. tēma. Kāp…" at bounding box center [296, 141] width 593 height 282
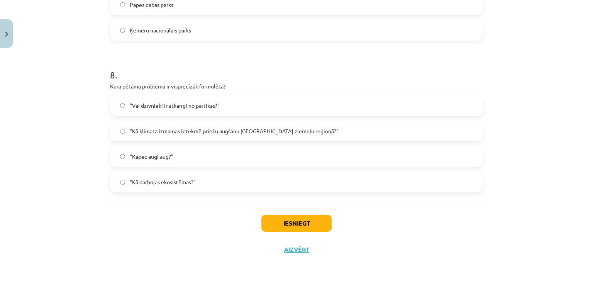
scroll to position [931, 0]
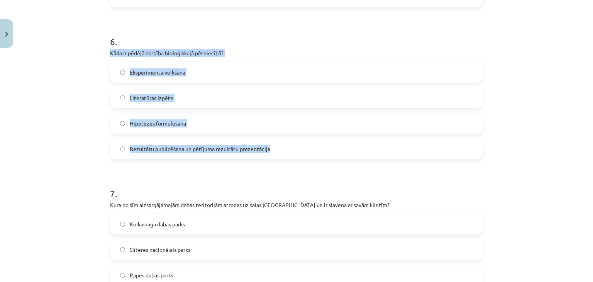
click at [47, 128] on div "Mācību tēma: Bioloģijas 9. klases 1. ieskaites mācību materiāls #4 3. tēma. Kāp…" at bounding box center [296, 141] width 593 height 282
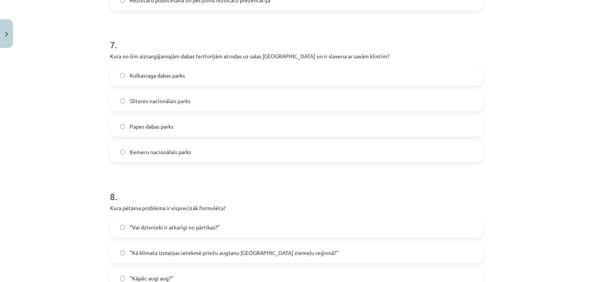
scroll to position [1086, 0]
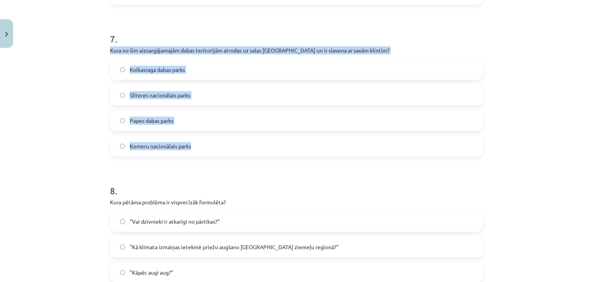
drag, startPoint x: 96, startPoint y: 47, endPoint x: 256, endPoint y: 139, distance: 185.1
click at [256, 139] on div "Mācību tēma: Bioloģijas 9. klases 1. ieskaites mācību materiāls #4 3. tēma. Kāp…" at bounding box center [296, 141] width 593 height 282
click at [120, 98] on label "Slīteres nacionālais parks" at bounding box center [296, 94] width 371 height 19
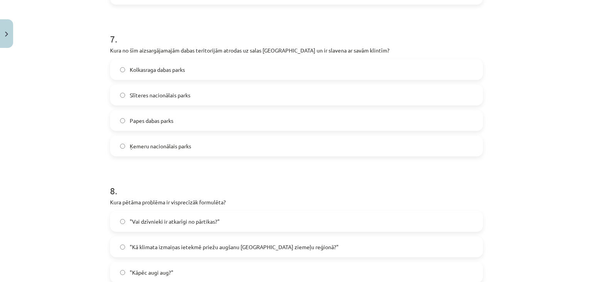
click at [84, 107] on div "Mācību tēma: Bioloģijas 9. klases 1. ieskaites mācību materiāls #4 3. tēma. Kāp…" at bounding box center [296, 141] width 593 height 282
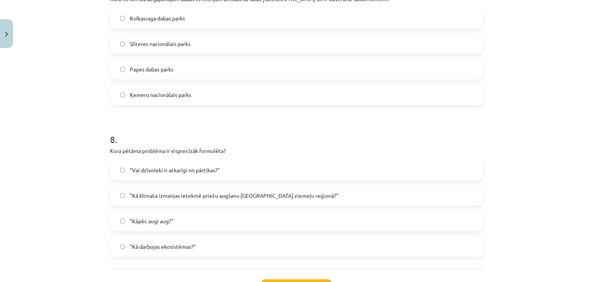
scroll to position [1202, 0]
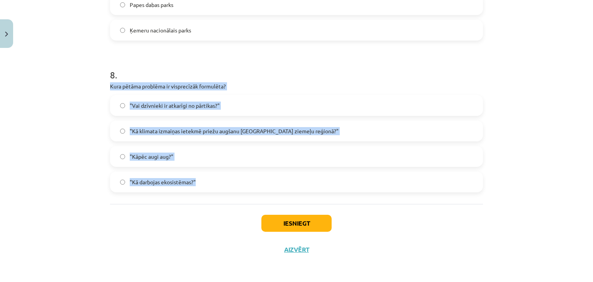
drag, startPoint x: 100, startPoint y: 81, endPoint x: 272, endPoint y: 172, distance: 194.7
click at [272, 172] on div "Mācību tēma: Bioloģijas 9. klases 1. ieskaites mācību materiāls #4 3. tēma. Kāp…" at bounding box center [296, 141] width 593 height 282
click at [85, 183] on div "Mācību tēma: Bioloģijas 9. klases 1. ieskaites mācību materiāls #4 3. tēma. Kāp…" at bounding box center [296, 141] width 593 height 282
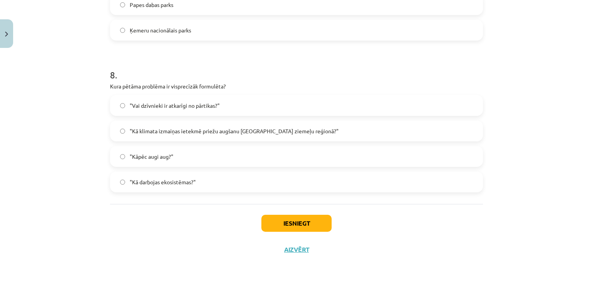
click at [122, 130] on label ""Kā klimata izmaiņas ietekmē priežu augšanu Latvijas ziemeļu reģionā?"" at bounding box center [296, 130] width 371 height 19
click at [281, 222] on button "Iesniegt" at bounding box center [296, 223] width 70 height 17
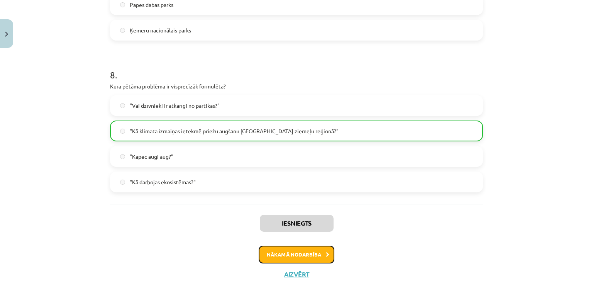
click at [303, 254] on button "Nākamā nodarbība" at bounding box center [297, 255] width 76 height 18
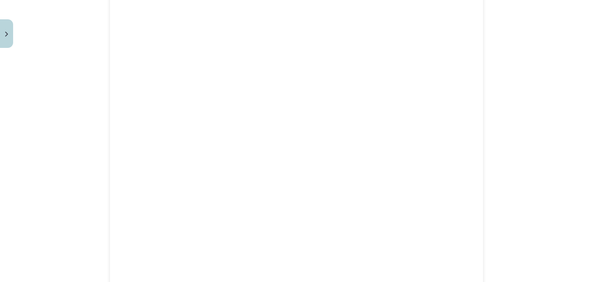
scroll to position [0, 0]
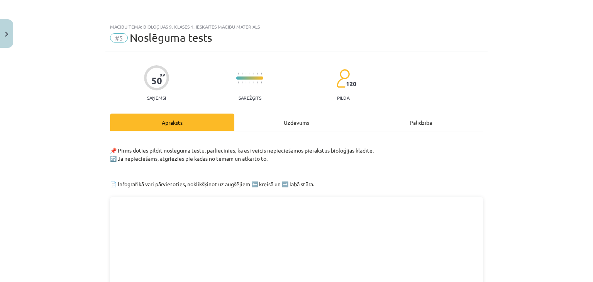
click at [256, 119] on div "Uzdevums" at bounding box center [296, 122] width 124 height 17
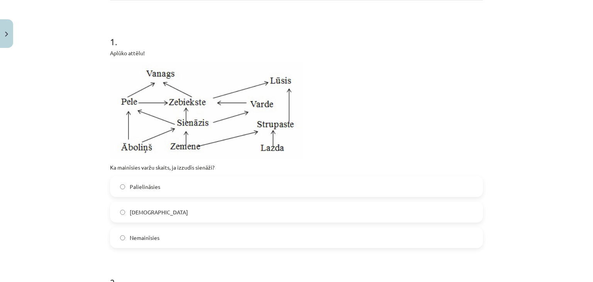
scroll to position [58, 0]
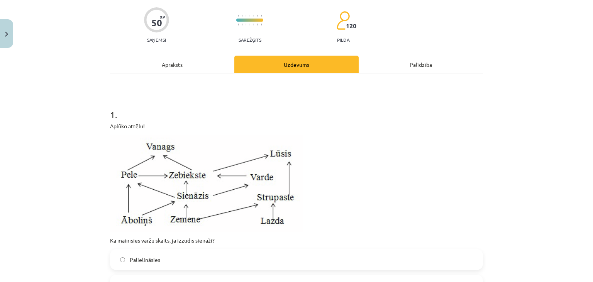
click at [180, 68] on div "Apraksts" at bounding box center [172, 64] width 124 height 17
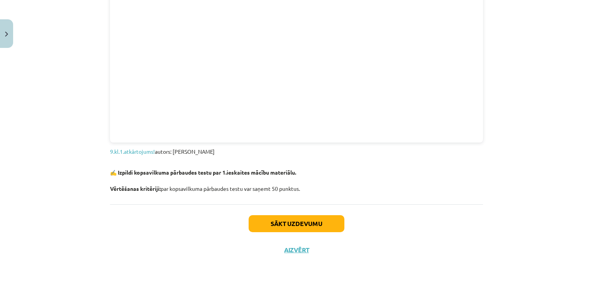
scroll to position [807, 0]
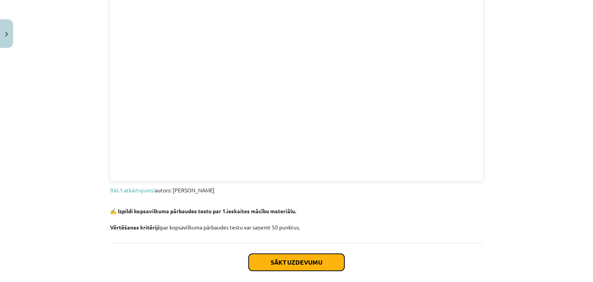
click at [301, 263] on button "Sākt uzdevumu" at bounding box center [297, 262] width 96 height 17
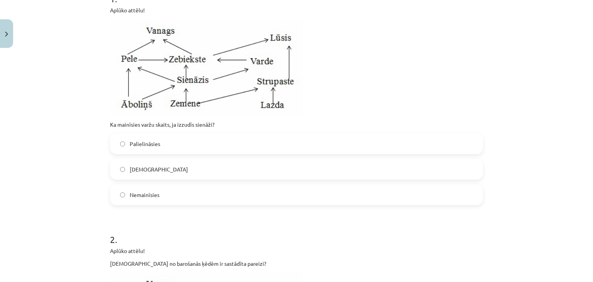
scroll to position [290, 0]
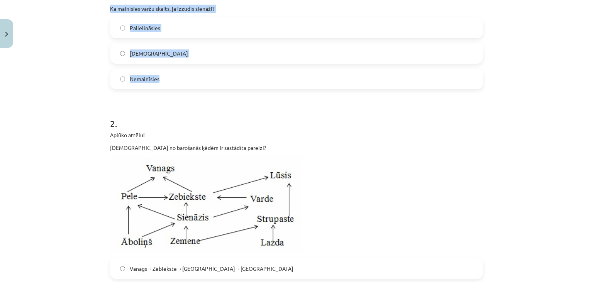
drag, startPoint x: 105, startPoint y: 11, endPoint x: 253, endPoint y: 86, distance: 166.5
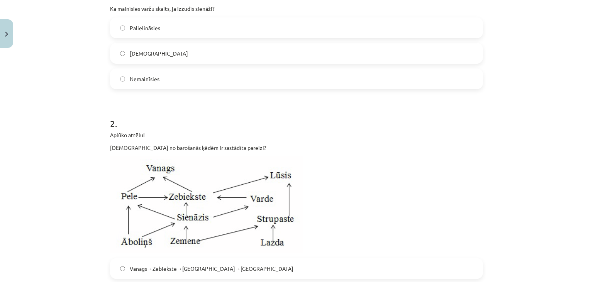
click at [230, 110] on h1 "2 ." at bounding box center [296, 117] width 373 height 24
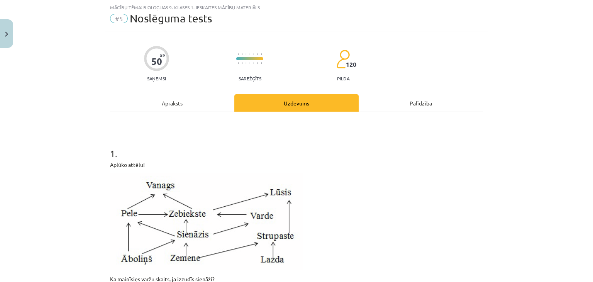
scroll to position [174, 0]
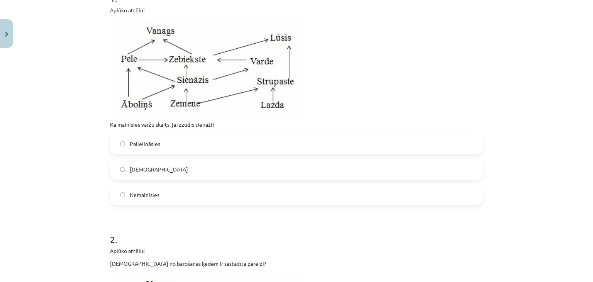
click at [131, 173] on label "Samazināsies" at bounding box center [296, 168] width 371 height 19
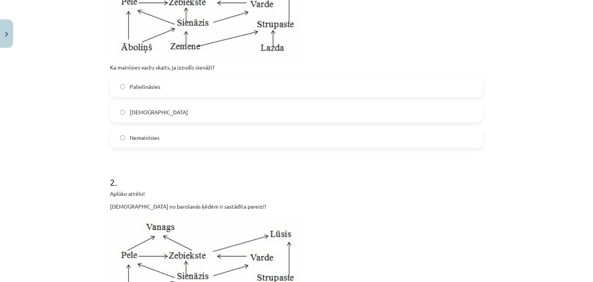
scroll to position [290, 0]
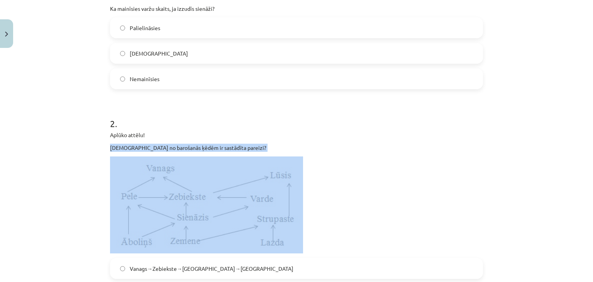
drag, startPoint x: 100, startPoint y: 146, endPoint x: 264, endPoint y: 198, distance: 171.9
click at [264, 198] on div "Mācību tēma: Bioloģijas 9. klases 1. ieskaites mācību materiāls #5 Noslēguma te…" at bounding box center [296, 141] width 593 height 282
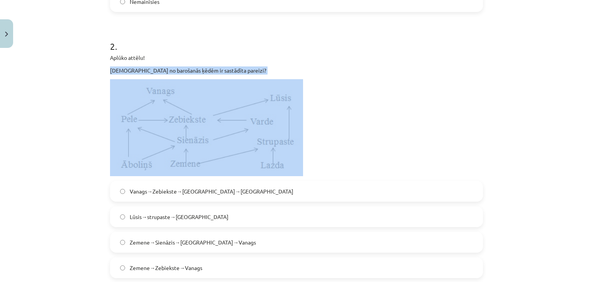
click at [249, 122] on img at bounding box center [206, 127] width 193 height 97
click at [331, 107] on p at bounding box center [296, 127] width 373 height 97
click at [270, 116] on img at bounding box center [206, 127] width 193 height 97
click at [346, 107] on p at bounding box center [296, 127] width 373 height 97
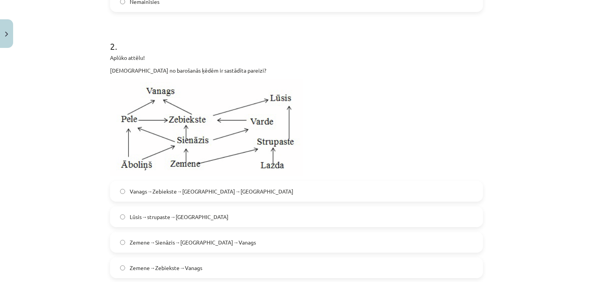
click at [161, 157] on img at bounding box center [206, 127] width 193 height 97
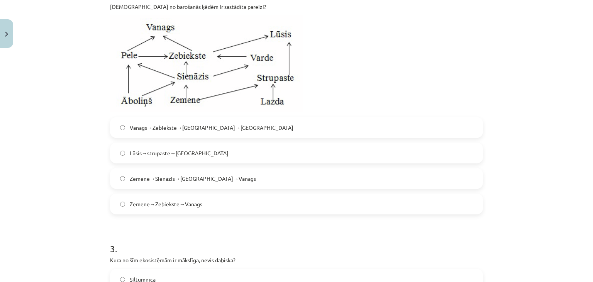
scroll to position [444, 0]
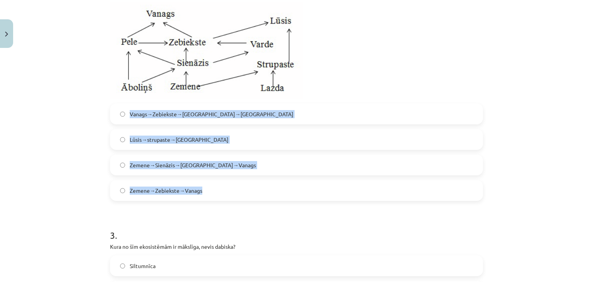
drag, startPoint x: 123, startPoint y: 113, endPoint x: 245, endPoint y: 191, distance: 145.0
click at [245, 191] on div "Vanags→Zebiekste→Sienāzis→Zemene Lūsis→strupaste→Lazda Zemene→Sienāzis→Zebiekst…" at bounding box center [296, 151] width 373 height 97
click at [84, 158] on div "Mācību tēma: Bioloģijas 9. klases 1. ieskaites mācību materiāls #5 Noslēguma te…" at bounding box center [296, 141] width 593 height 282
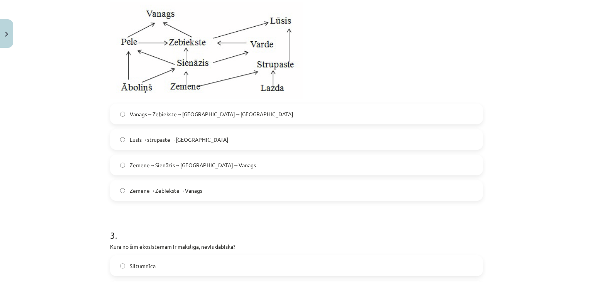
click at [124, 164] on label "Zemene→Sienāzis→Zebiekste→Vanags" at bounding box center [296, 164] width 371 height 19
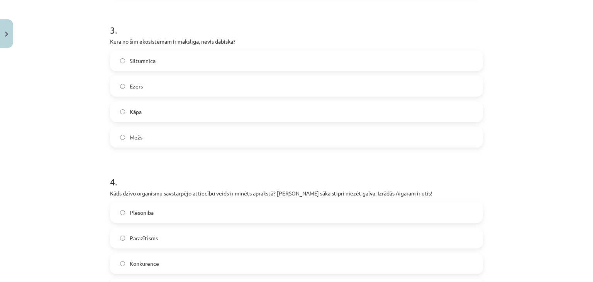
scroll to position [637, 0]
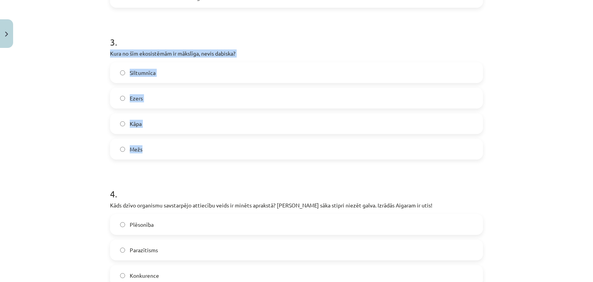
drag, startPoint x: 103, startPoint y: 51, endPoint x: 289, endPoint y: 141, distance: 206.7
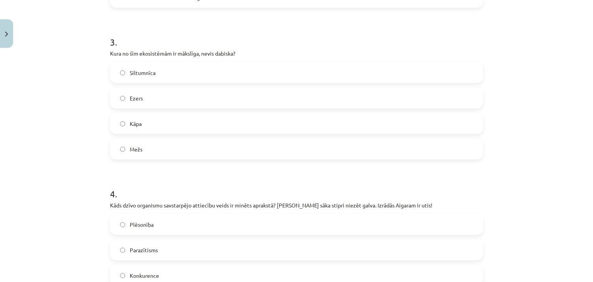
drag, startPoint x: 289, startPoint y: 141, endPoint x: 202, endPoint y: 176, distance: 94.1
click at [202, 176] on h1 "4 ." at bounding box center [296, 187] width 373 height 24
click at [138, 75] on span "Siltumnīca" at bounding box center [143, 73] width 26 height 8
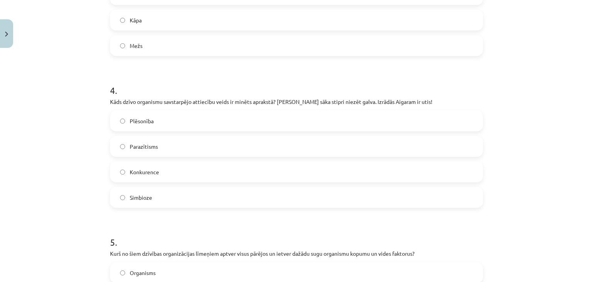
scroll to position [753, 0]
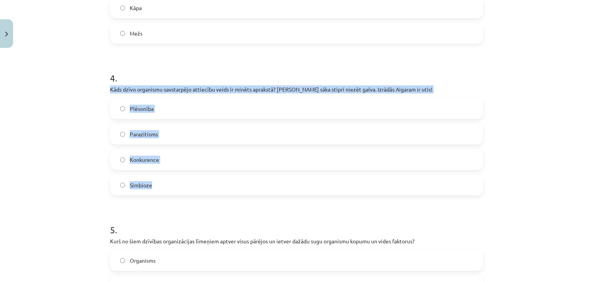
drag, startPoint x: 100, startPoint y: 86, endPoint x: 349, endPoint y: 192, distance: 270.6
click at [349, 192] on div "Mācību tēma: Bioloģijas 9. klases 1. ieskaites mācību materiāls #5 Noslēguma te…" at bounding box center [296, 141] width 593 height 282
click at [84, 103] on div "Mācību tēma: Bioloģijas 9. klases 1. ieskaites mācību materiāls #5 Noslēguma te…" at bounding box center [296, 141] width 593 height 282
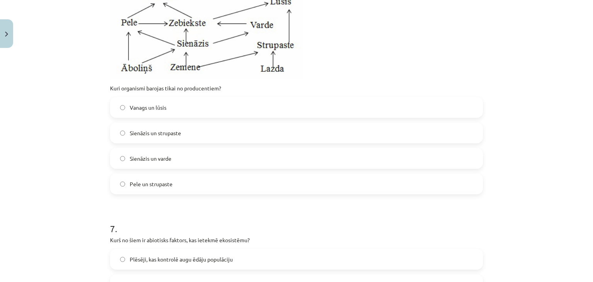
scroll to position [1171, 0]
click at [143, 53] on img at bounding box center [206, 32] width 193 height 97
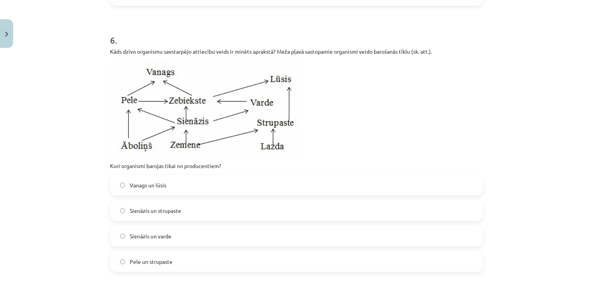
scroll to position [1094, 0]
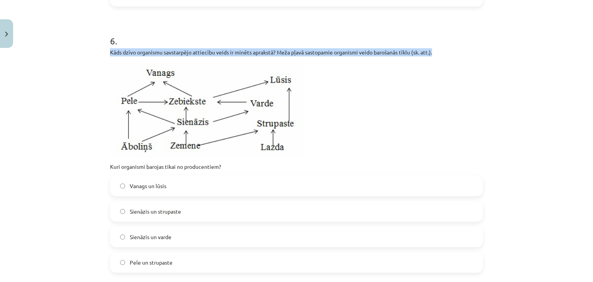
drag, startPoint x: 105, startPoint y: 47, endPoint x: 145, endPoint y: 66, distance: 44.4
click at [114, 66] on img at bounding box center [206, 109] width 193 height 97
drag, startPoint x: 56, startPoint y: 76, endPoint x: 69, endPoint y: 76, distance: 13.5
click at [56, 76] on div "Mācību tēma: Bioloģijas 9. klases 1. ieskaites mācību materiāls #5 Noslēguma te…" at bounding box center [296, 141] width 593 height 282
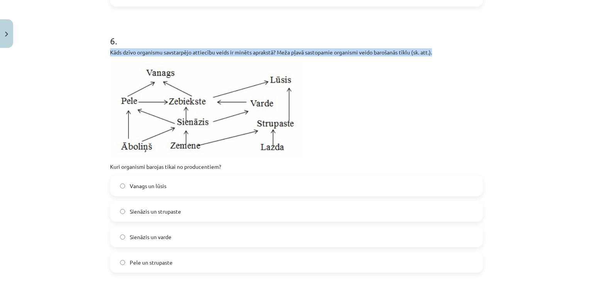
click at [154, 92] on img at bounding box center [206, 109] width 193 height 97
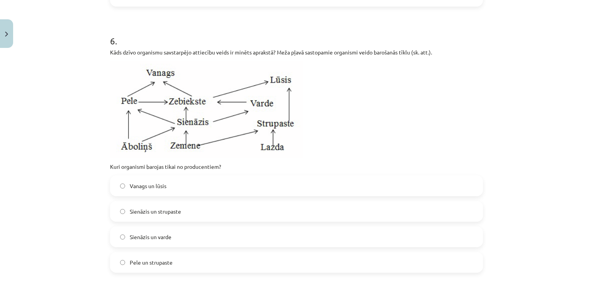
click at [345, 118] on p at bounding box center [296, 109] width 373 height 97
click at [238, 113] on img at bounding box center [206, 109] width 193 height 97
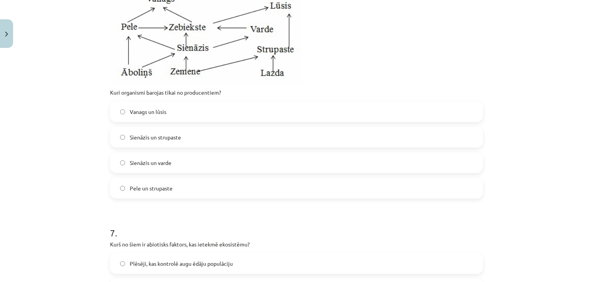
scroll to position [1171, 0]
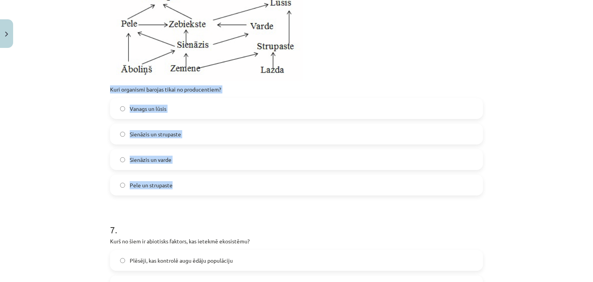
drag, startPoint x: 102, startPoint y: 86, endPoint x: 236, endPoint y: 175, distance: 160.5
click at [236, 175] on div "Mācību tēma: Bioloģijas 9. klases 1. ieskaites mācību materiāls #5 Noslēguma te…" at bounding box center [296, 141] width 593 height 282
click at [183, 137] on label "Sienāzis un strupaste" at bounding box center [296, 133] width 371 height 19
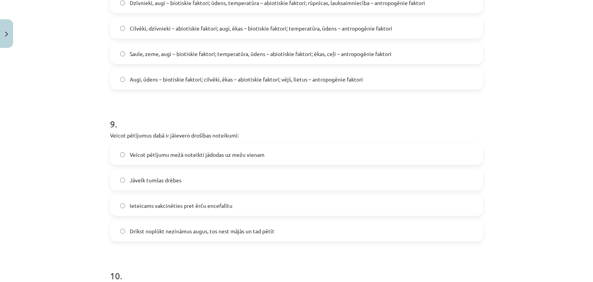
scroll to position [1634, 0]
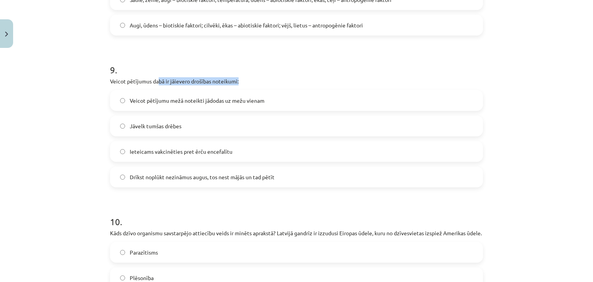
drag, startPoint x: 115, startPoint y: 76, endPoint x: 94, endPoint y: 83, distance: 22.6
click at [153, 83] on div "Mācību tēma: Bioloģijas 9. klases 1. ieskaites mācību materiāls #5 Noslēguma te…" at bounding box center [296, 141] width 593 height 282
click at [94, 83] on div "Mācību tēma: Bioloģijas 9. klases 1. ieskaites mācību materiāls #5 Noslēguma te…" at bounding box center [296, 141] width 593 height 282
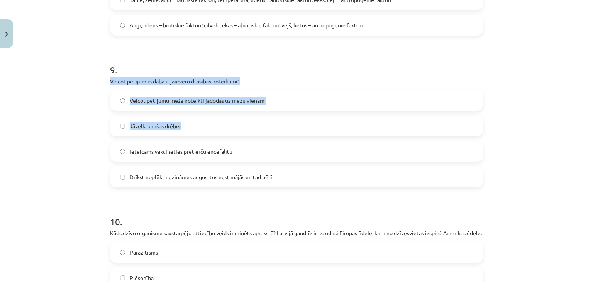
drag, startPoint x: 97, startPoint y: 84, endPoint x: 239, endPoint y: 127, distance: 149.3
click at [239, 127] on div "Mācību tēma: Bioloģijas 9. klases 1. ieskaites mācību materiāls #5 Noslēguma te…" at bounding box center [296, 141] width 593 height 282
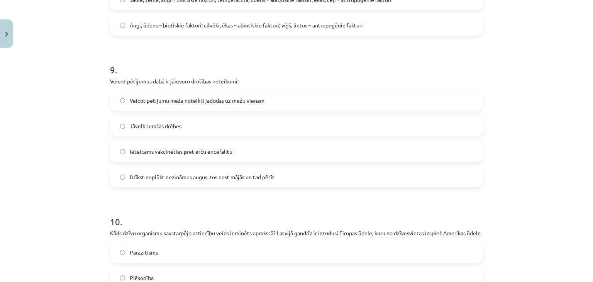
click at [71, 139] on div "Mācību tēma: Bioloģijas 9. klases 1. ieskaites mācību materiāls #5 Noslēguma te…" at bounding box center [296, 141] width 593 height 282
click at [116, 149] on label "Ieteicams vakcinēties pret ērču encefalītu" at bounding box center [296, 151] width 371 height 19
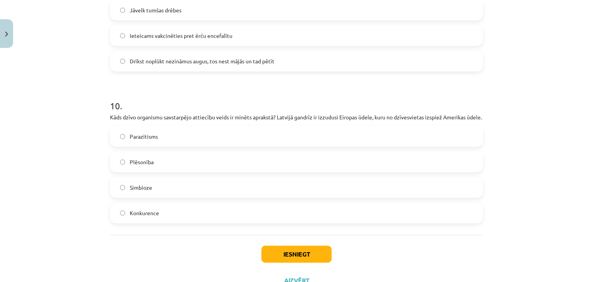
scroll to position [1750, 0]
drag, startPoint x: 101, startPoint y: 116, endPoint x: 183, endPoint y: 113, distance: 82.3
click at [182, 113] on div "Mācību tēma: Bioloģijas 9. klases 1. ieskaites mācību materiāls #5 Noslēguma te…" at bounding box center [296, 141] width 593 height 282
click at [188, 115] on p "Kāds dzīvo organismu savstarpējo attiecību veids ir minēts aprakstā? Latvijā ga…" at bounding box center [296, 117] width 373 height 8
click at [91, 121] on div "Mācību tēma: Bioloģijas 9. klases 1. ieskaites mācību materiāls #5 Noslēguma te…" at bounding box center [296, 141] width 593 height 282
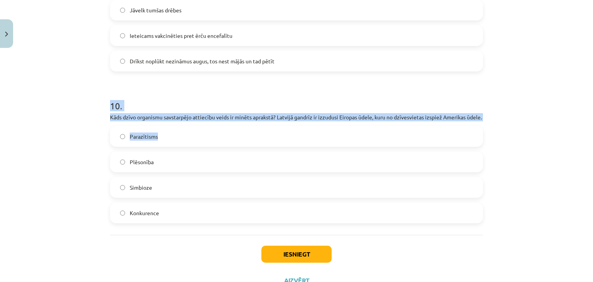
drag, startPoint x: 97, startPoint y: 109, endPoint x: 171, endPoint y: 133, distance: 78.4
click at [171, 133] on div "Mācību tēma: Bioloģijas 9. klases 1. ieskaites mācību materiāls #5 Noslēguma te…" at bounding box center [296, 141] width 593 height 282
click at [187, 121] on p "Kāds dzīvo organismu savstarpējo attiecību veids ir minēts aprakstā? Latvijā ga…" at bounding box center [296, 117] width 373 height 8
drag, startPoint x: 99, startPoint y: 119, endPoint x: 215, endPoint y: 226, distance: 157.4
click at [215, 226] on div "Mācību tēma: Bioloģijas 9. klases 1. ieskaites mācību materiāls #5 Noslēguma te…" at bounding box center [296, 141] width 593 height 282
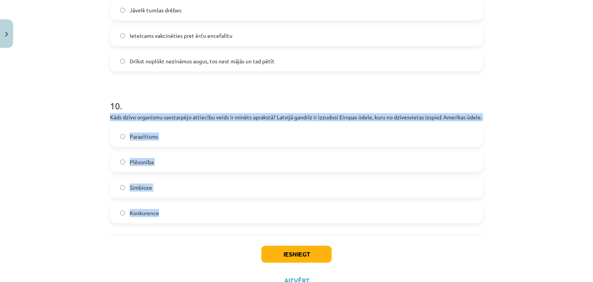
click at [110, 170] on div "Plēsonība" at bounding box center [296, 161] width 373 height 21
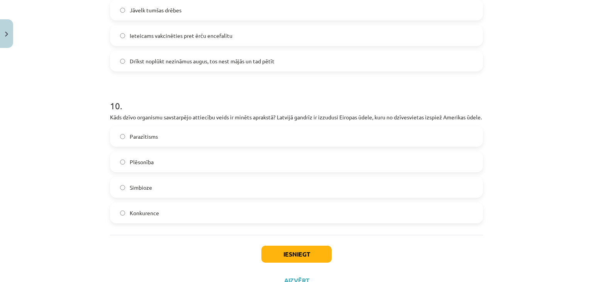
click at [124, 216] on label "Konkurence" at bounding box center [296, 212] width 371 height 19
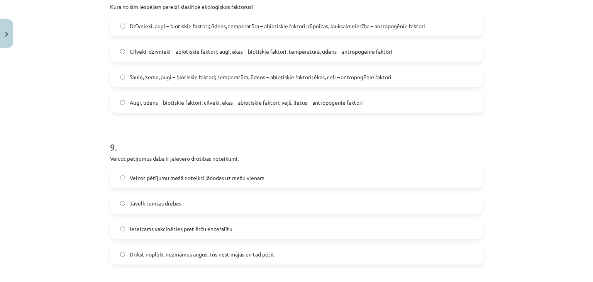
scroll to position [1480, 0]
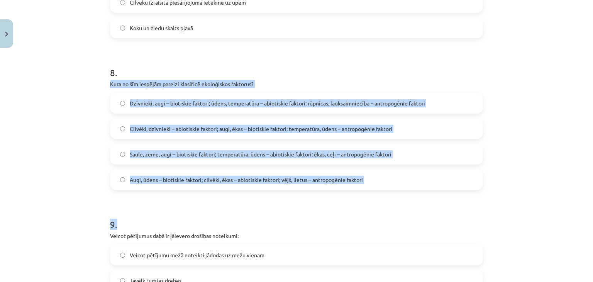
drag, startPoint x: 116, startPoint y: 85, endPoint x: 348, endPoint y: 201, distance: 259.0
click at [82, 97] on div "Mācību tēma: Bioloģijas 9. klases 1. ieskaites mācību materiāls #5 Noslēguma te…" at bounding box center [296, 141] width 593 height 282
click at [97, 88] on div "Mācību tēma: Bioloģijas 9. klases 1. ieskaites mācību materiāls #5 Noslēguma te…" at bounding box center [296, 141] width 593 height 282
drag, startPoint x: 102, startPoint y: 80, endPoint x: 375, endPoint y: 176, distance: 289.7
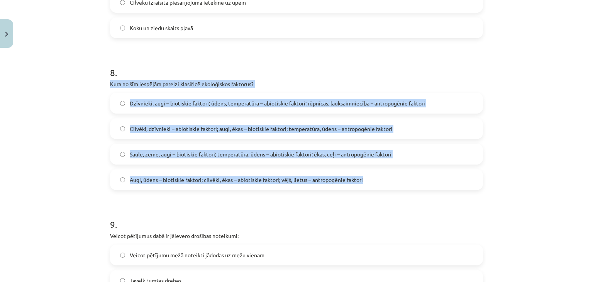
click at [97, 118] on div "Mācību tēma: Bioloģijas 9. klases 1. ieskaites mācību materiāls #5 Noslēguma te…" at bounding box center [296, 141] width 593 height 282
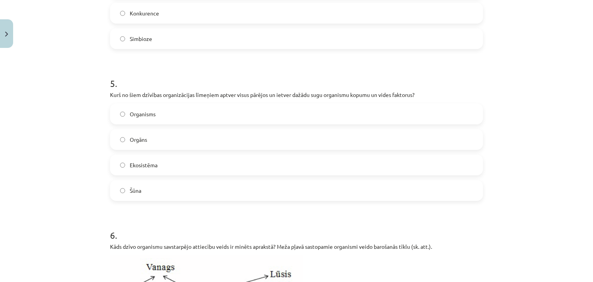
scroll to position [900, 0]
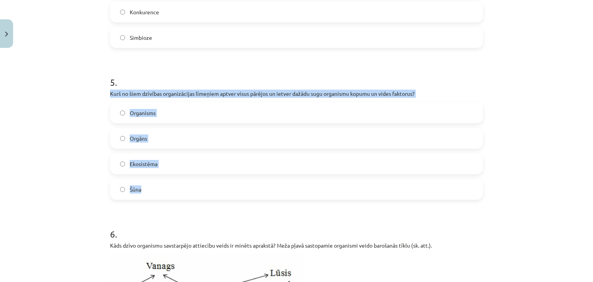
drag, startPoint x: 107, startPoint y: 90, endPoint x: 230, endPoint y: 185, distance: 154.7
click at [230, 185] on div "5 . Kurš no šiem dzīvības organizācijas līmeņiem aptver visus pārējos un ietver…" at bounding box center [296, 131] width 373 height 136
click at [114, 187] on label "Šūna" at bounding box center [296, 189] width 371 height 19
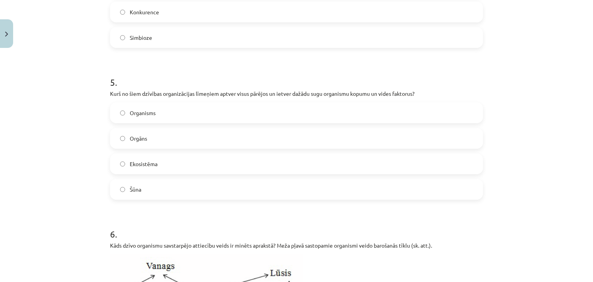
click at [111, 164] on label "Ekosistēma" at bounding box center [296, 163] width 371 height 19
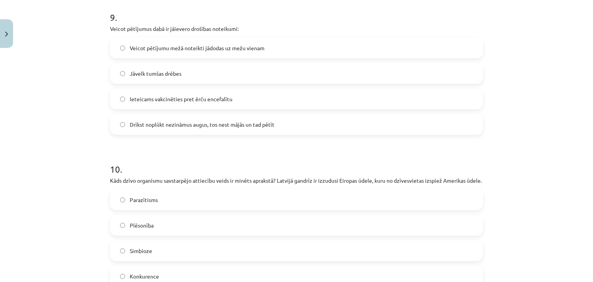
scroll to position [1789, 0]
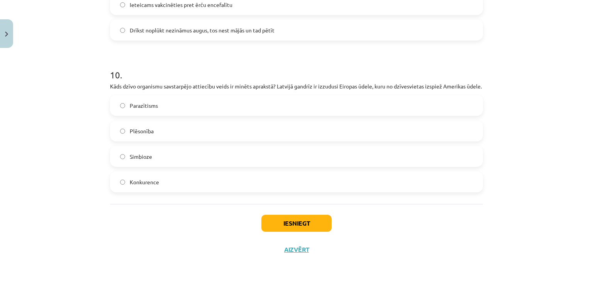
click at [306, 234] on div "Iesniegt Aizvērt" at bounding box center [296, 231] width 373 height 54
click at [309, 229] on button "Iesniegt" at bounding box center [296, 223] width 70 height 17
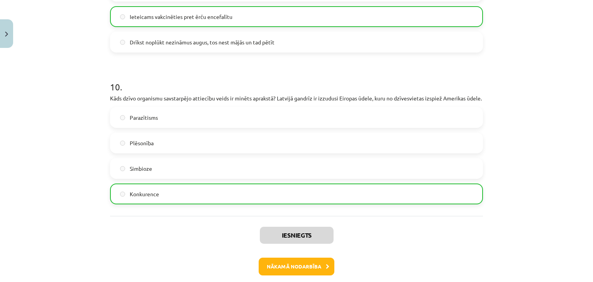
scroll to position [1813, 0]
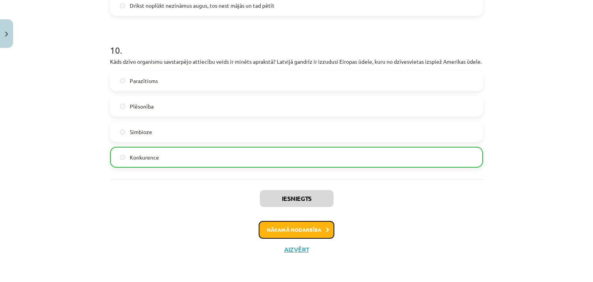
click at [303, 233] on button "Nākamā nodarbība" at bounding box center [297, 230] width 76 height 18
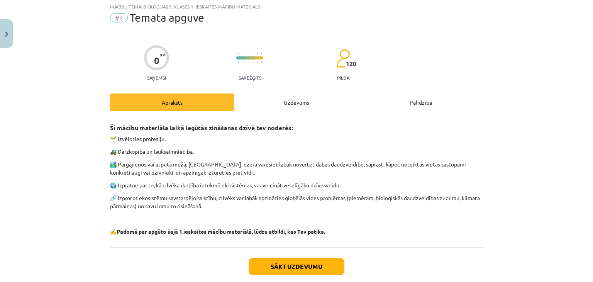
scroll to position [39, 0]
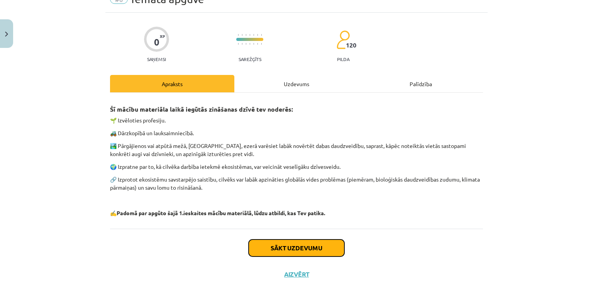
click at [271, 245] on button "Sākt uzdevumu" at bounding box center [297, 247] width 96 height 17
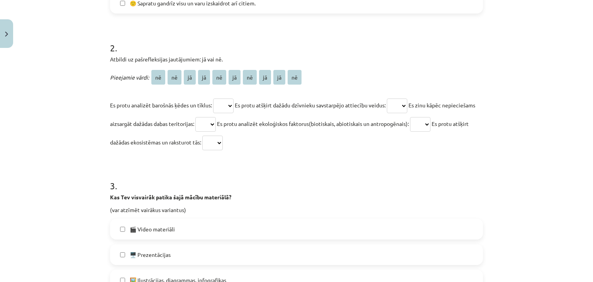
scroll to position [328, 0]
click at [218, 103] on select "** ** ** ** ** ** ** ** ** **" at bounding box center [223, 105] width 20 height 15
select select "**"
click at [213, 98] on select "** ** ** ** ** ** ** ** ** **" at bounding box center [223, 105] width 20 height 15
click at [399, 105] on select "** ** ** ** ** ** ** ** ** **" at bounding box center [397, 105] width 20 height 15
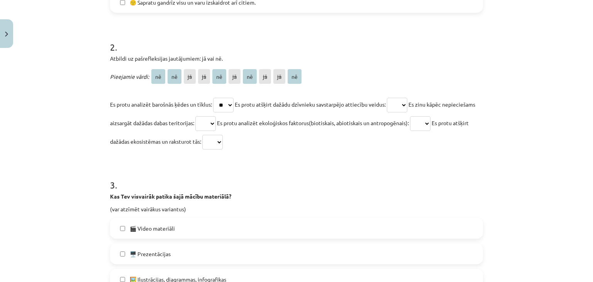
select select "**"
click at [391, 98] on select "** ** ** ** ** ** ** ** ** **" at bounding box center [397, 105] width 20 height 15
click at [216, 120] on select "** ** ** ** ** ** ** ** ** **" at bounding box center [205, 123] width 20 height 15
select select "**"
click at [216, 116] on select "** ** ** ** ** ** ** ** ** **" at bounding box center [205, 123] width 20 height 15
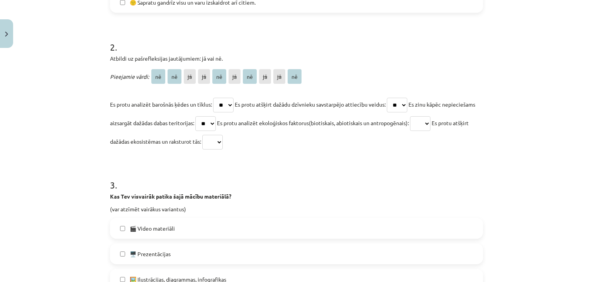
click at [431, 129] on select "** ** ** ** ** ** ** ** ** **" at bounding box center [420, 123] width 20 height 15
select select "**"
click at [431, 116] on select "** ** ** ** ** ** ** ** ** **" at bounding box center [420, 123] width 20 height 15
click at [223, 139] on select "** ** ** ** ** ** ** ** ** **" at bounding box center [212, 142] width 20 height 15
select select "**"
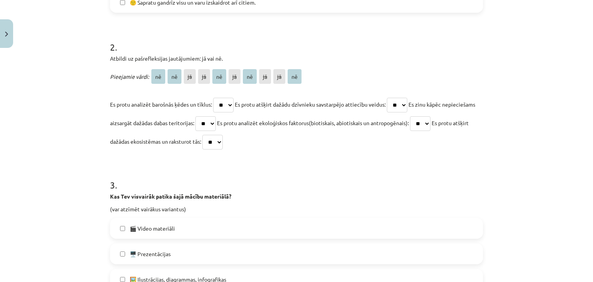
click at [223, 135] on select "** ** ** ** ** ** ** ** ** **" at bounding box center [212, 142] width 20 height 15
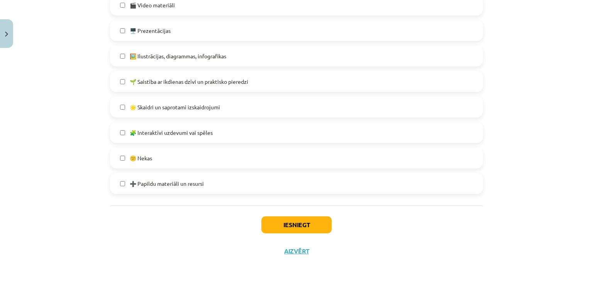
scroll to position [553, 0]
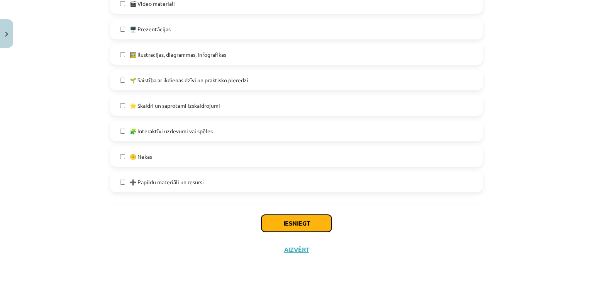
click at [285, 223] on button "Iesniegt" at bounding box center [296, 223] width 70 height 17
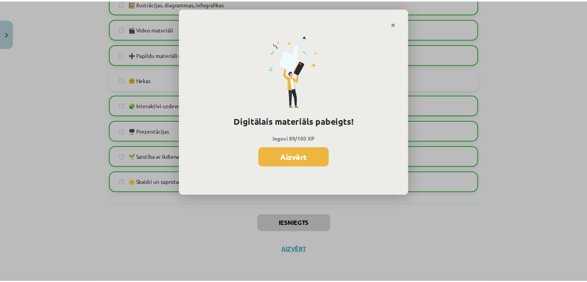
scroll to position [502, 0]
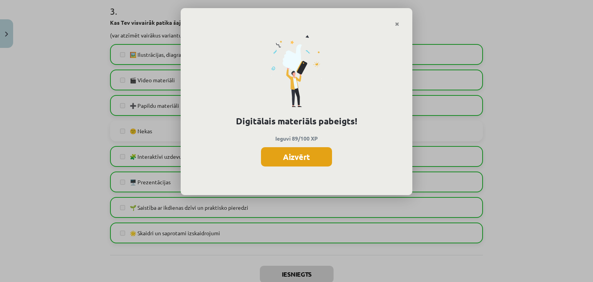
click at [305, 157] on button "Aizvērt" at bounding box center [296, 156] width 71 height 19
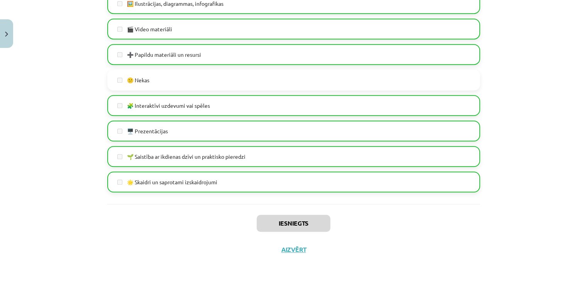
scroll to position [232, 0]
click at [289, 251] on button "Aizvērt" at bounding box center [293, 250] width 29 height 8
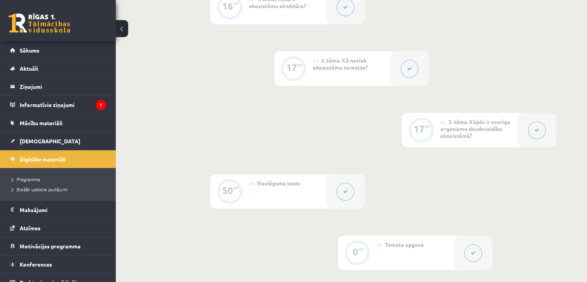
scroll to position [403, 0]
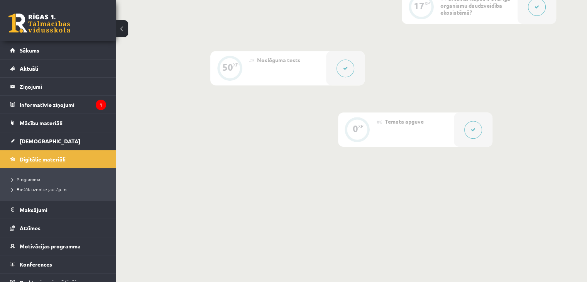
click at [39, 158] on span "Digitālie materiāli" at bounding box center [43, 159] width 46 height 7
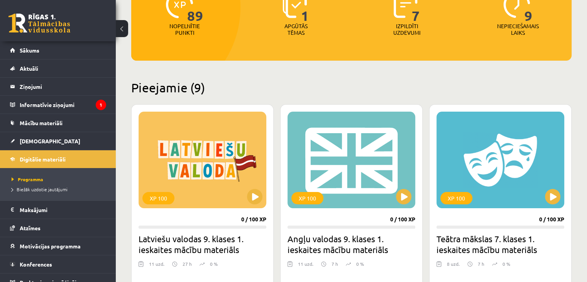
scroll to position [154, 0]
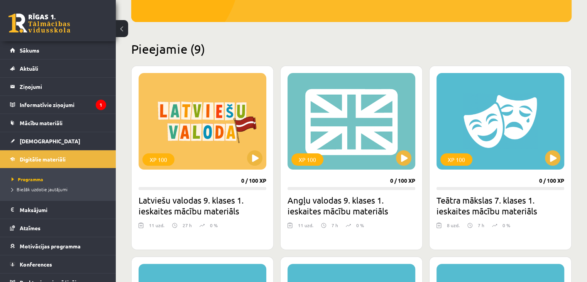
click at [267, 151] on div "XP 100 0 / 100 XP Latviešu valodas 9. klases 1. ieskaites mācību materiāls 11 u…" at bounding box center [202, 158] width 142 height 184
click at [255, 151] on button at bounding box center [254, 157] width 15 height 15
click at [213, 222] on p "0 %" at bounding box center [214, 225] width 8 height 7
click at [214, 212] on h2 "Latviešu valodas 9. klases 1. ieskaites mācību materiāls" at bounding box center [203, 206] width 128 height 22
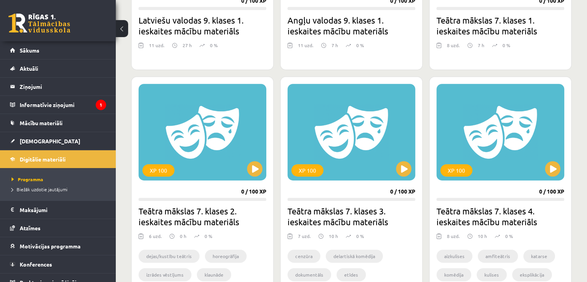
scroll to position [348, 0]
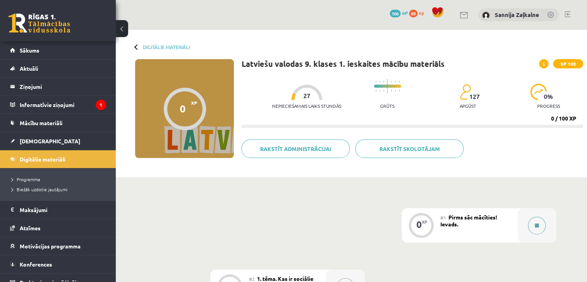
click at [544, 229] on button at bounding box center [537, 226] width 18 height 18
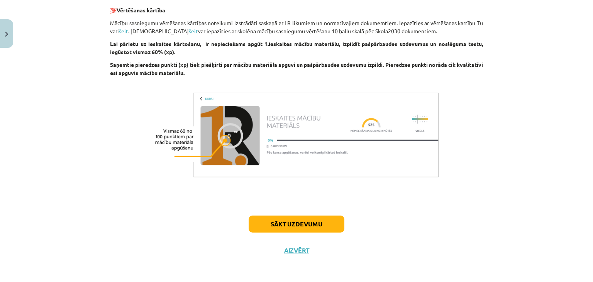
scroll to position [453, 0]
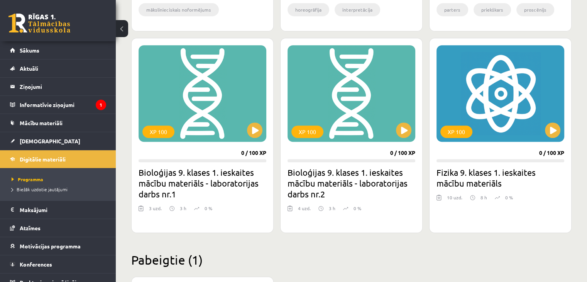
scroll to position [656, 0]
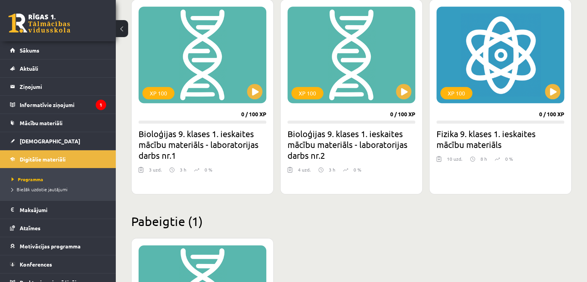
click at [227, 112] on div "XP 100 0 / 100 XP Bioloģijas 9. klases 1. ieskaites mācību materiāls - laborato…" at bounding box center [202, 96] width 142 height 195
click at [264, 95] on div "XP 100" at bounding box center [203, 55] width 128 height 97
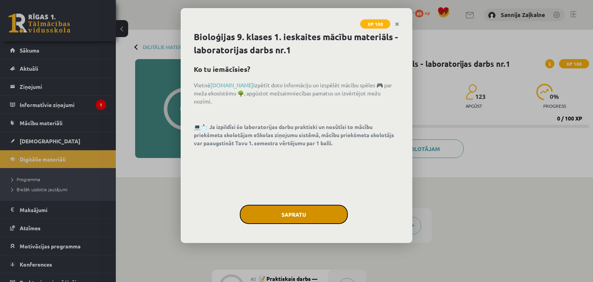
click at [285, 214] on button "Sapratu" at bounding box center [294, 214] width 108 height 19
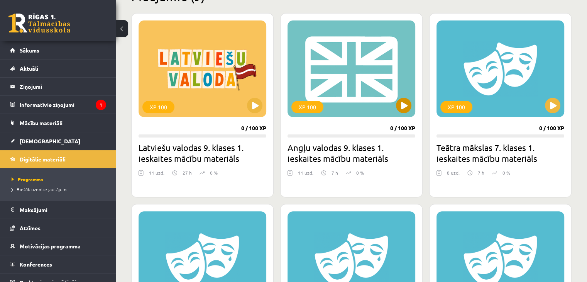
scroll to position [193, 0]
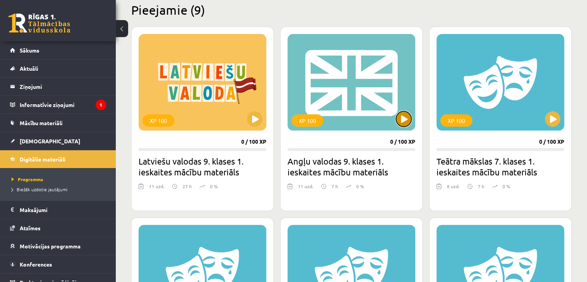
click at [404, 116] on button at bounding box center [403, 118] width 15 height 15
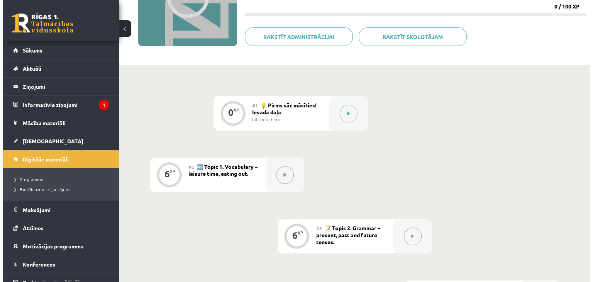
scroll to position [116, 0]
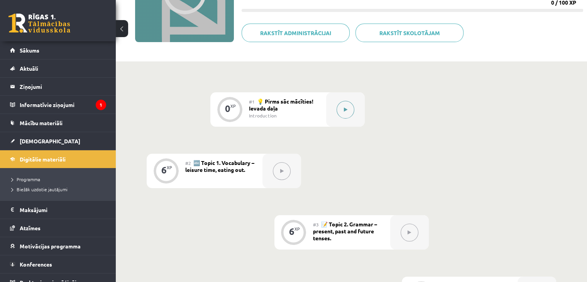
click at [346, 107] on icon at bounding box center [345, 109] width 3 height 5
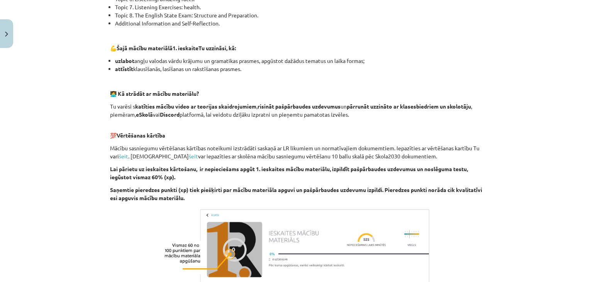
scroll to position [497, 0]
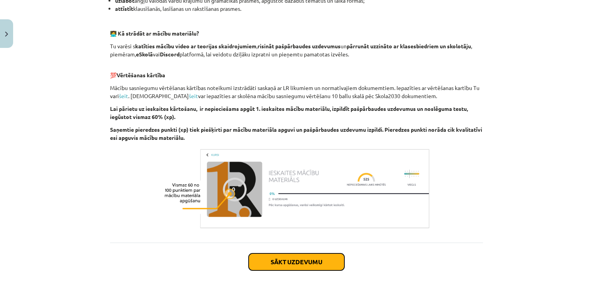
click at [303, 267] on button "Sākt uzdevumu" at bounding box center [297, 261] width 96 height 17
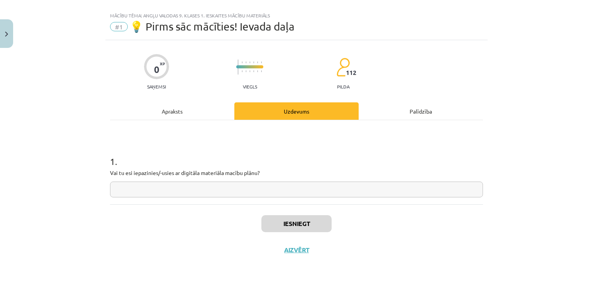
click at [310, 186] on input "text" at bounding box center [296, 189] width 373 height 16
type input "********"
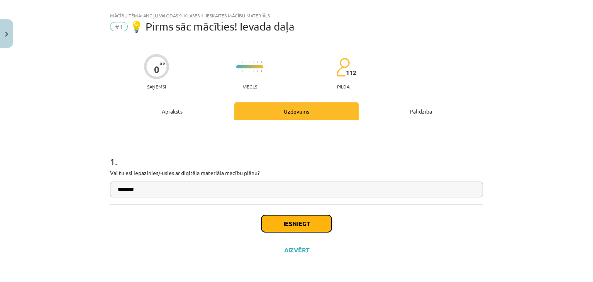
click at [309, 227] on button "Iesniegt" at bounding box center [296, 223] width 70 height 17
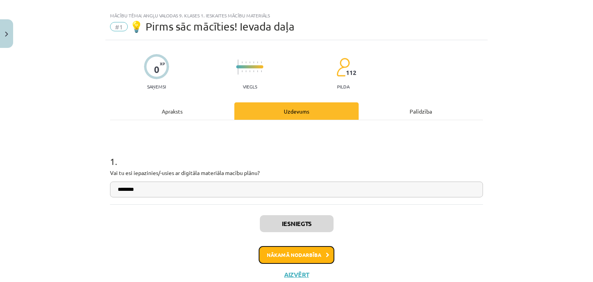
click at [299, 249] on button "Nākamā nodarbība" at bounding box center [297, 255] width 76 height 18
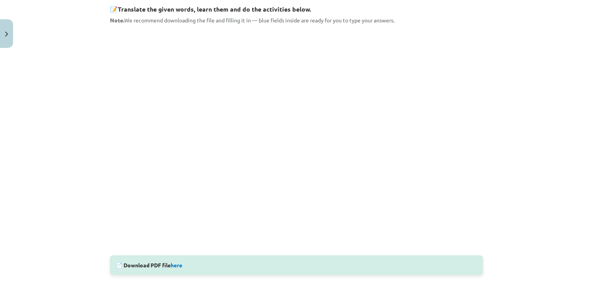
scroll to position [130, 0]
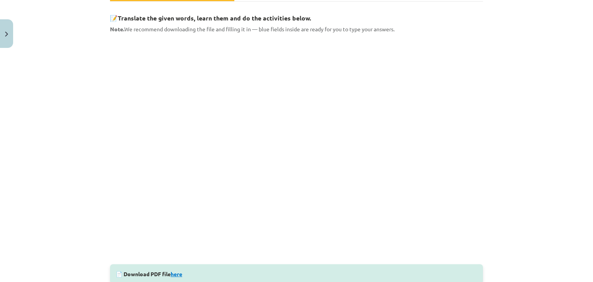
click at [176, 272] on link "here" at bounding box center [177, 273] width 12 height 7
